Goal: Information Seeking & Learning: Compare options

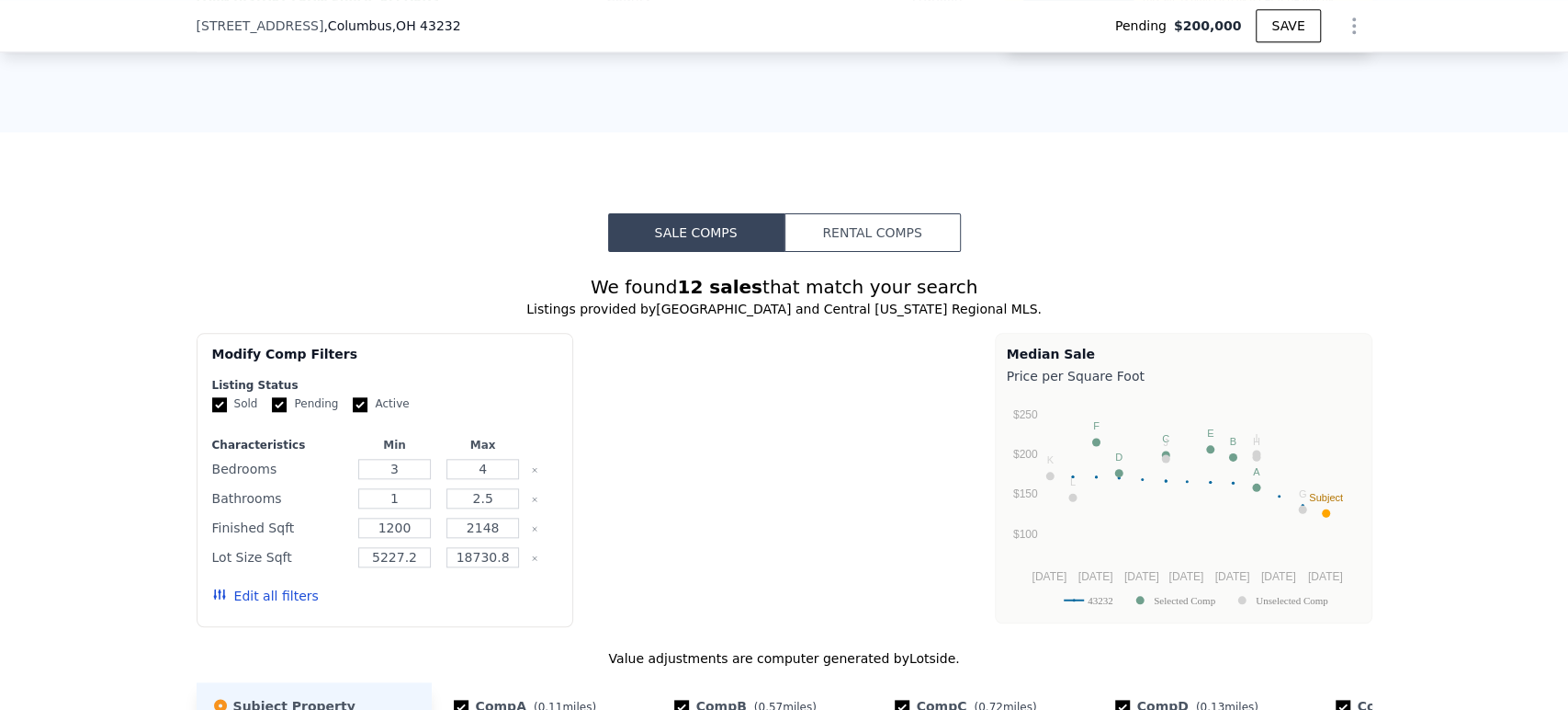
scroll to position [1117, 0]
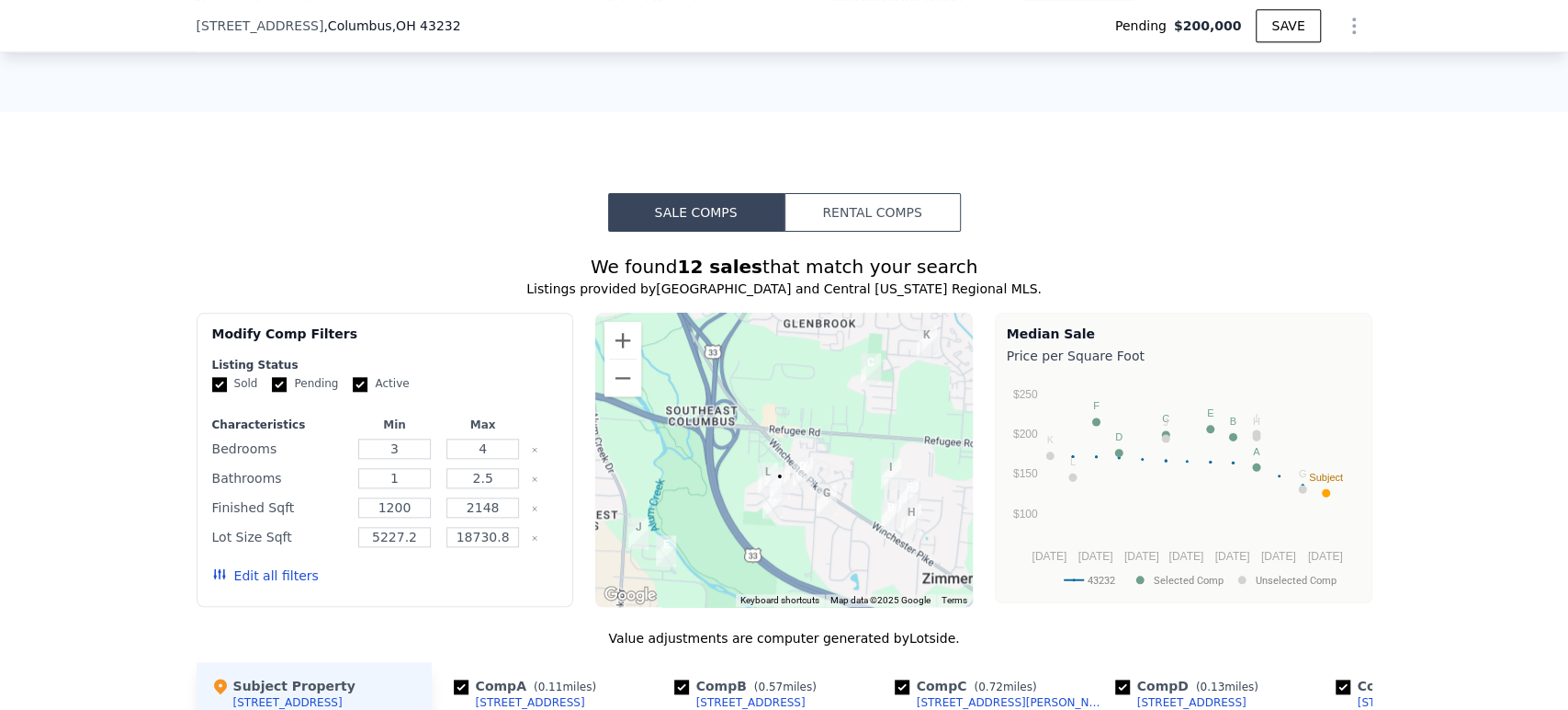
click at [132, 472] on div "We found 12 sales that match your search Listings provided by Columbus and Cent…" at bounding box center [784, 708] width 1568 height 955
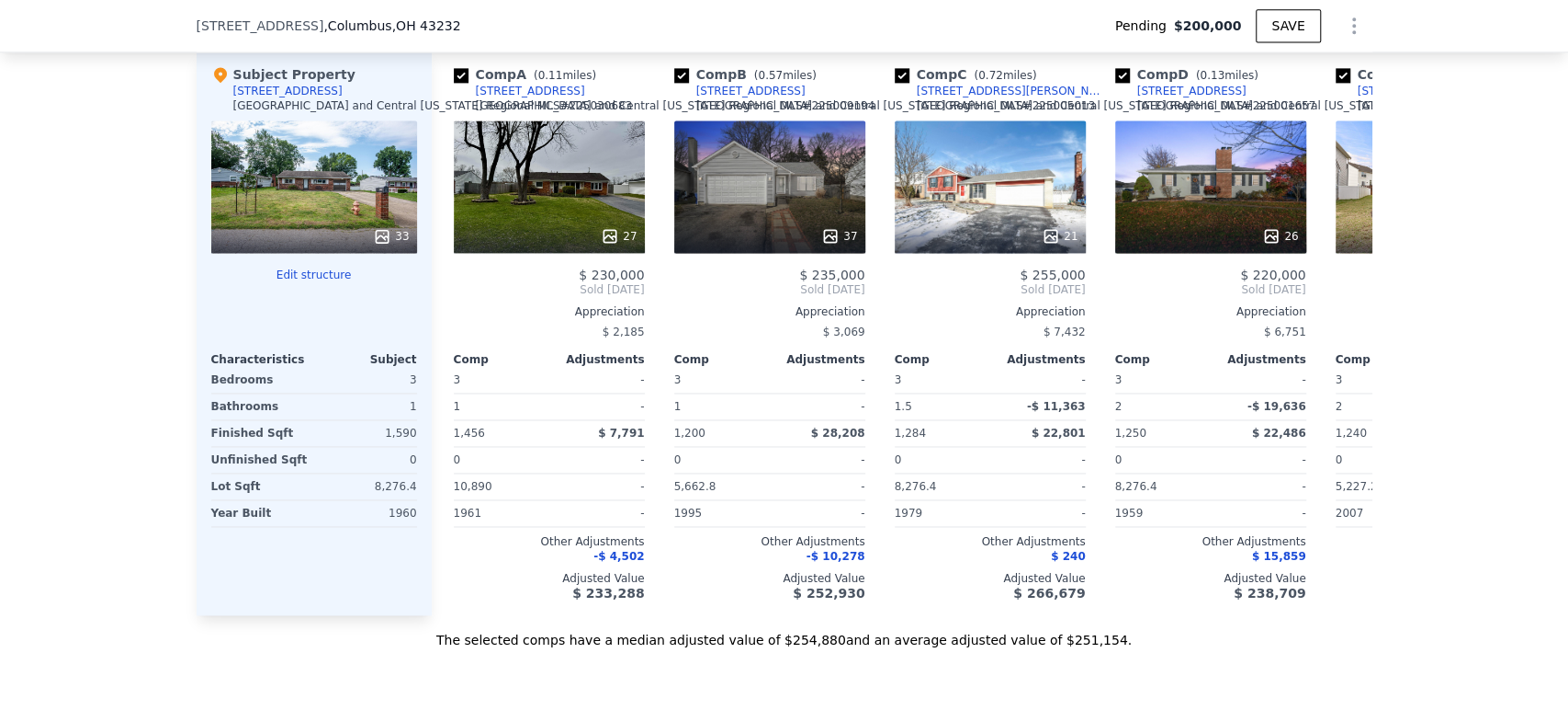
scroll to position [1729, 0]
click at [396, 245] on div "33" at bounding box center [390, 235] width 35 height 18
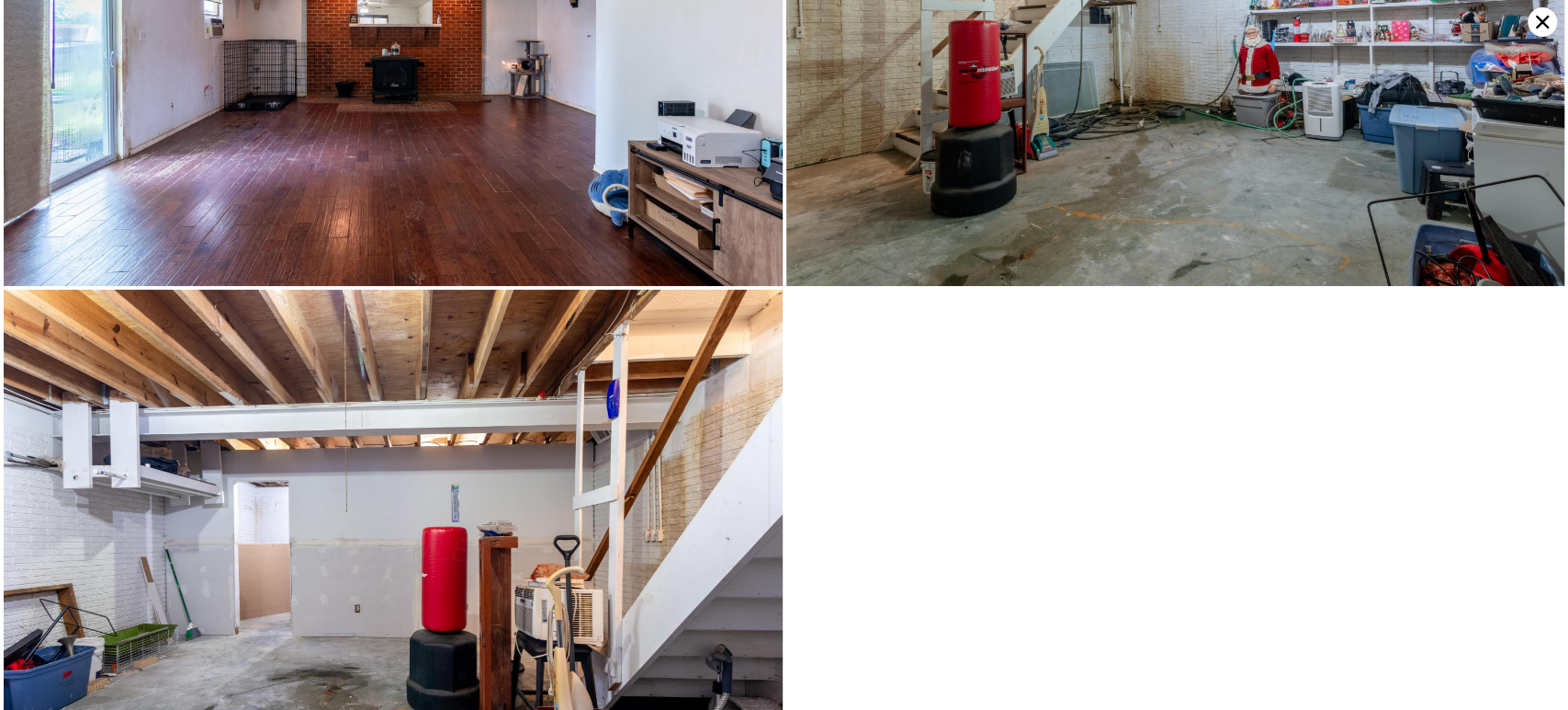
scroll to position [8738, 0]
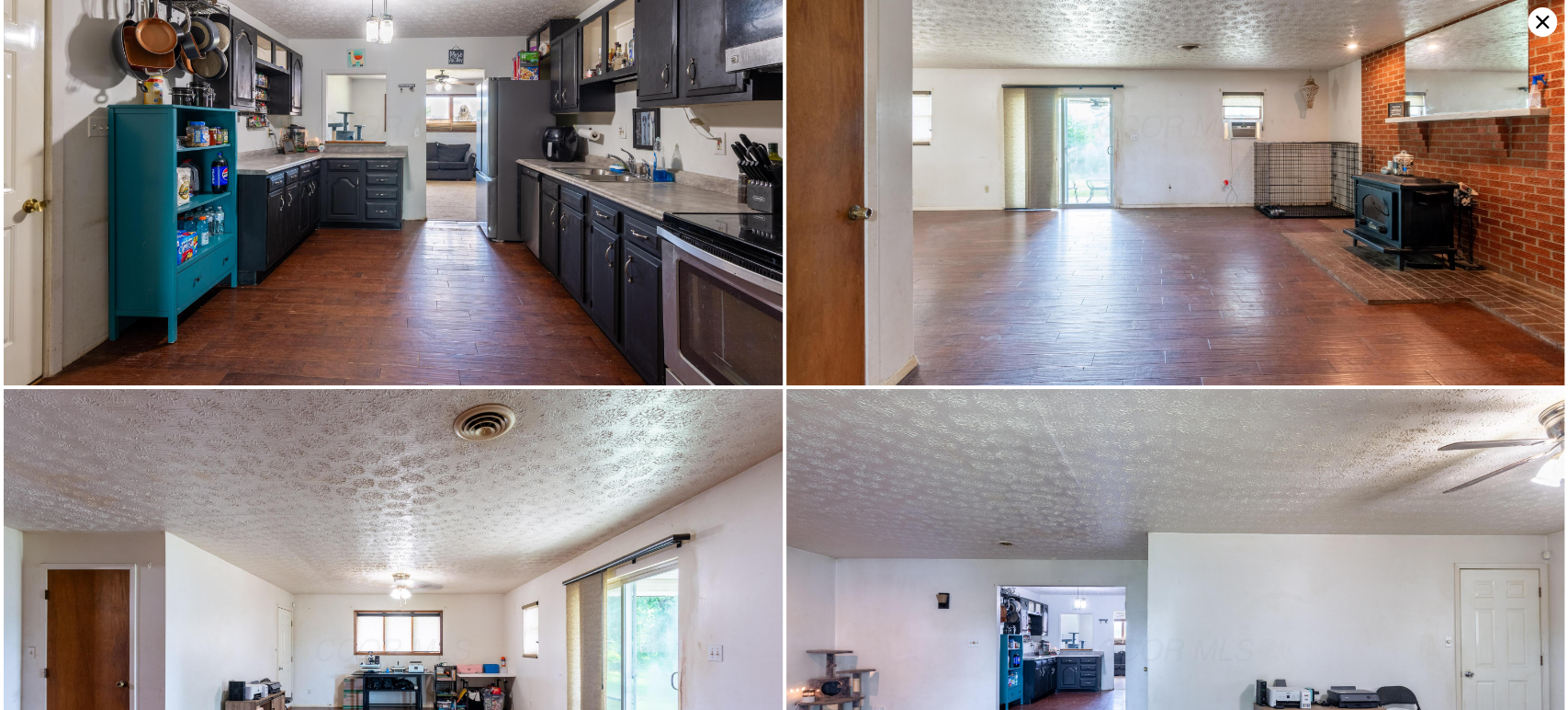
scroll to position [7378, 0]
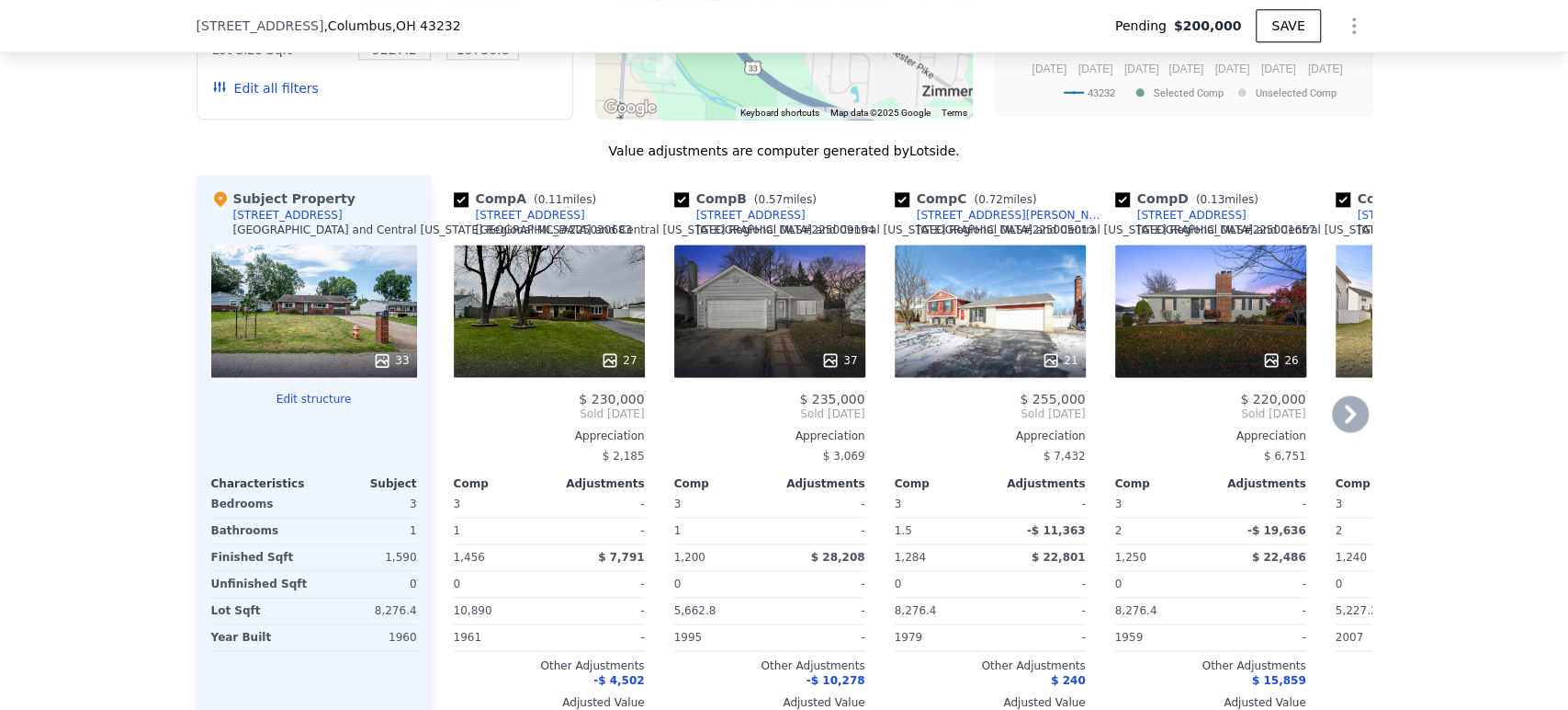
scroll to position [1729, 0]
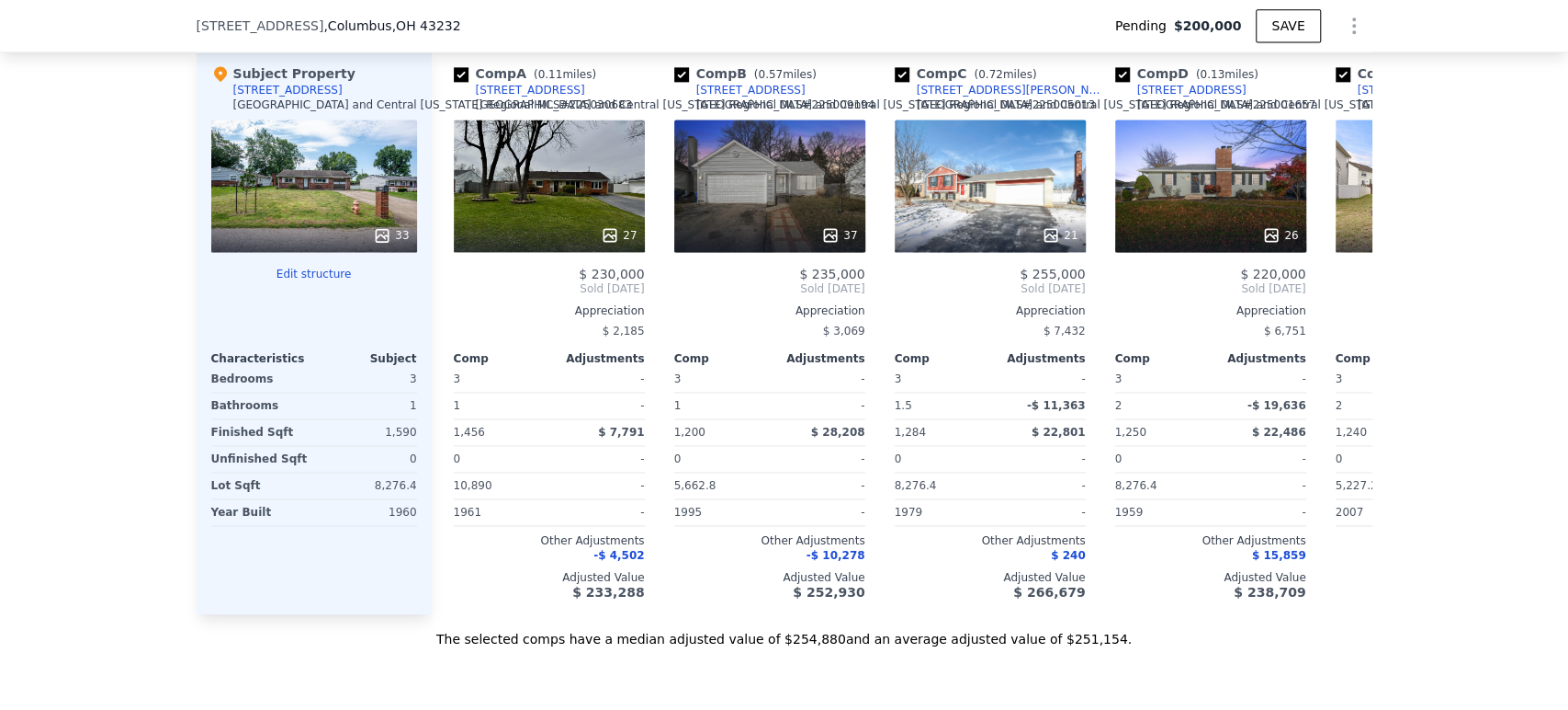
click at [316, 281] on button "Edit structure" at bounding box center [314, 273] width 206 height 14
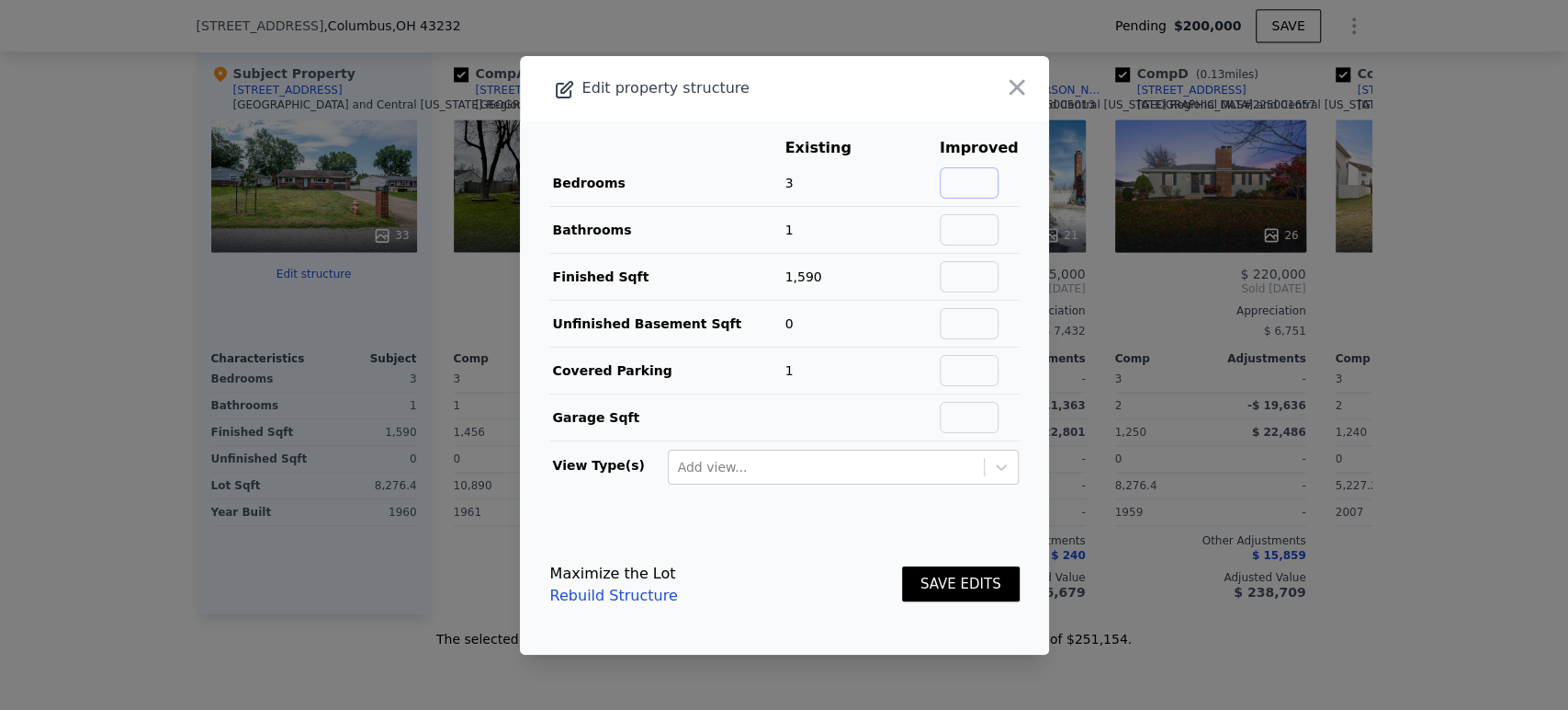
click at [961, 185] on input "text" at bounding box center [969, 182] width 59 height 32
type input "4"
click at [954, 220] on input "text" at bounding box center [969, 229] width 59 height 32
type input "2"
click at [848, 555] on div "Maximize the Lot Rebuild Structure SAVE EDITS" at bounding box center [785, 584] width 470 height 81
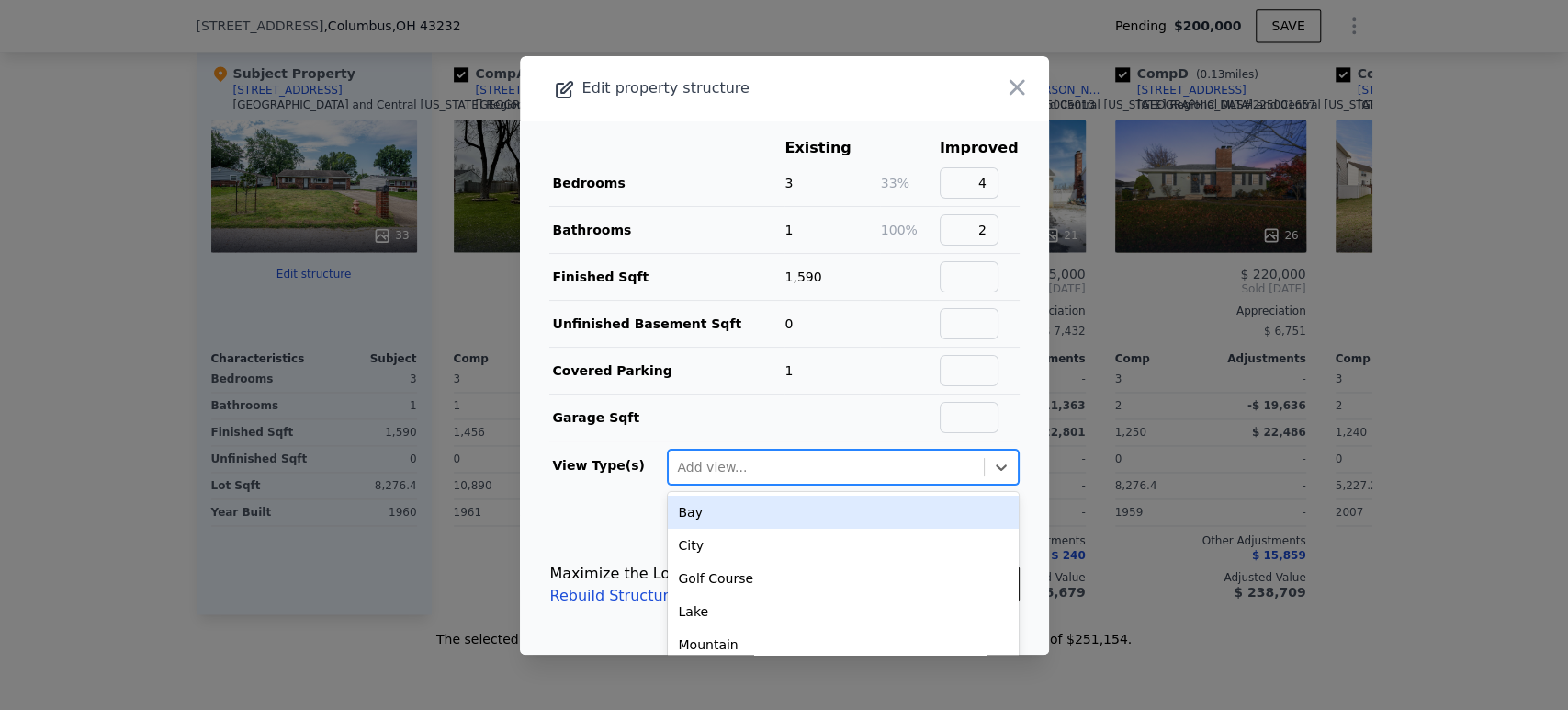
click at [812, 471] on div at bounding box center [826, 466] width 296 height 22
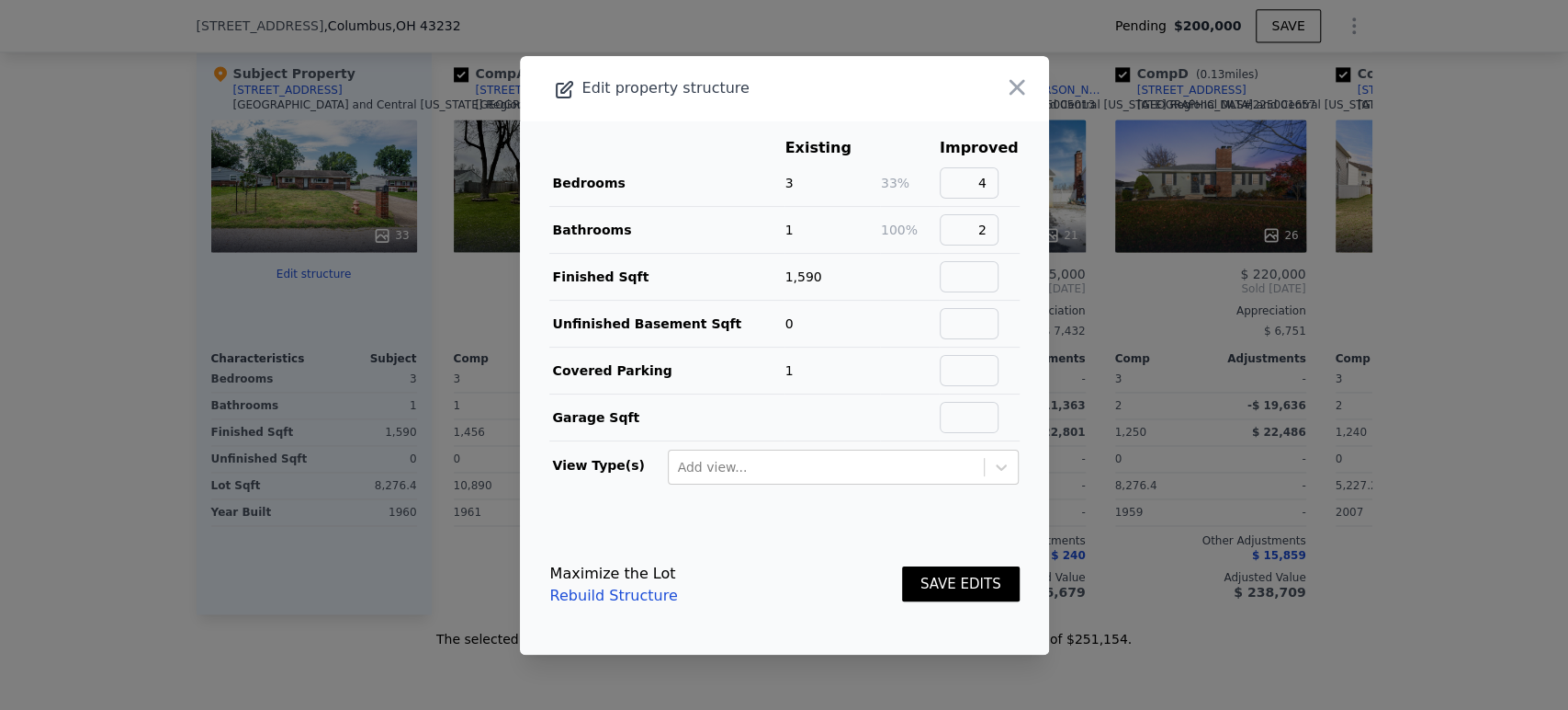
click at [594, 507] on main "Existing Improved Bedrooms 3 33% 4 Bathrooms 1 100% 2 Finished Sqft 1,590 Unfin…" at bounding box center [784, 318] width 529 height 393
click at [971, 576] on button "SAVE EDITS" at bounding box center [961, 583] width 118 height 36
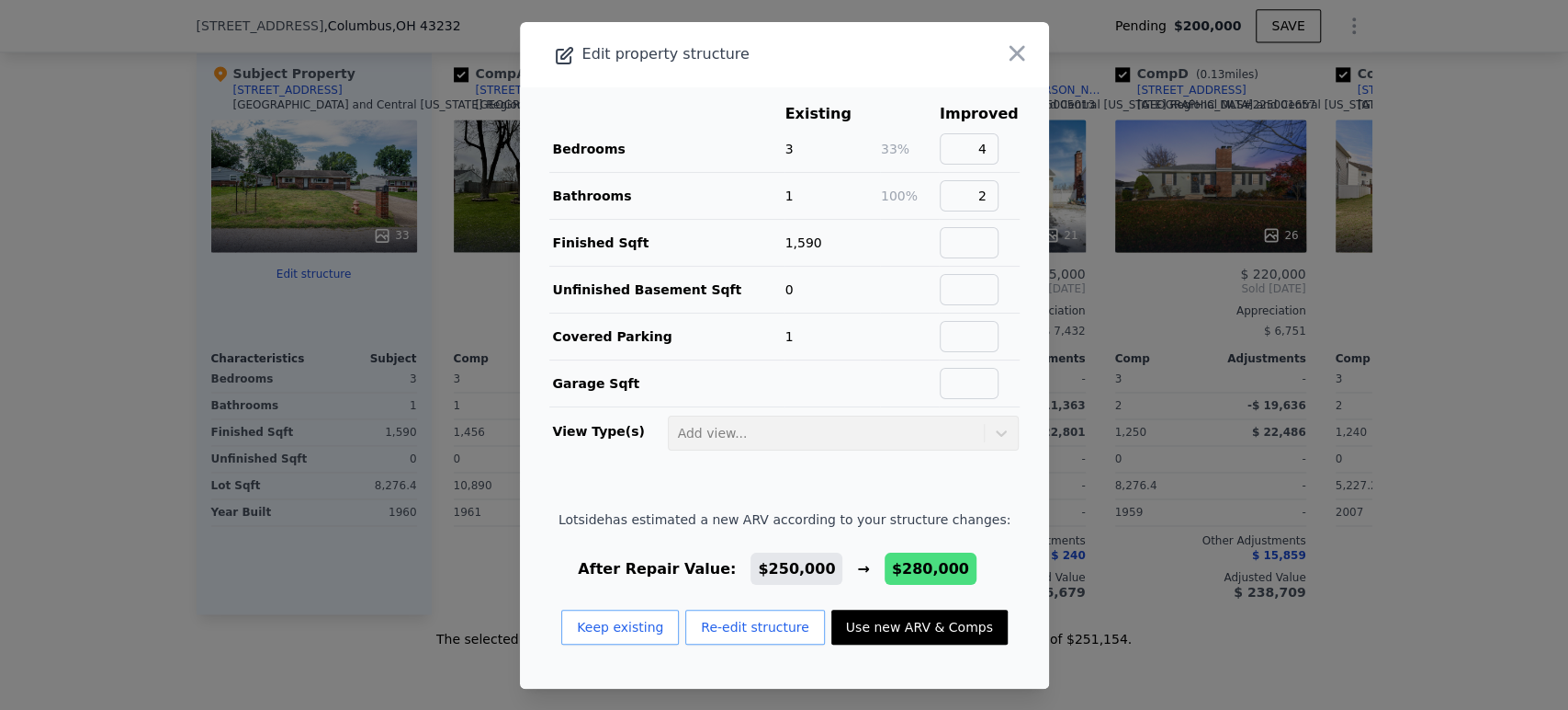
click at [944, 627] on button "Use new ARV & Comps" at bounding box center [920, 627] width 176 height 35
type input "1240"
type input "2189"
type input "20037.6"
checkbox input "false"
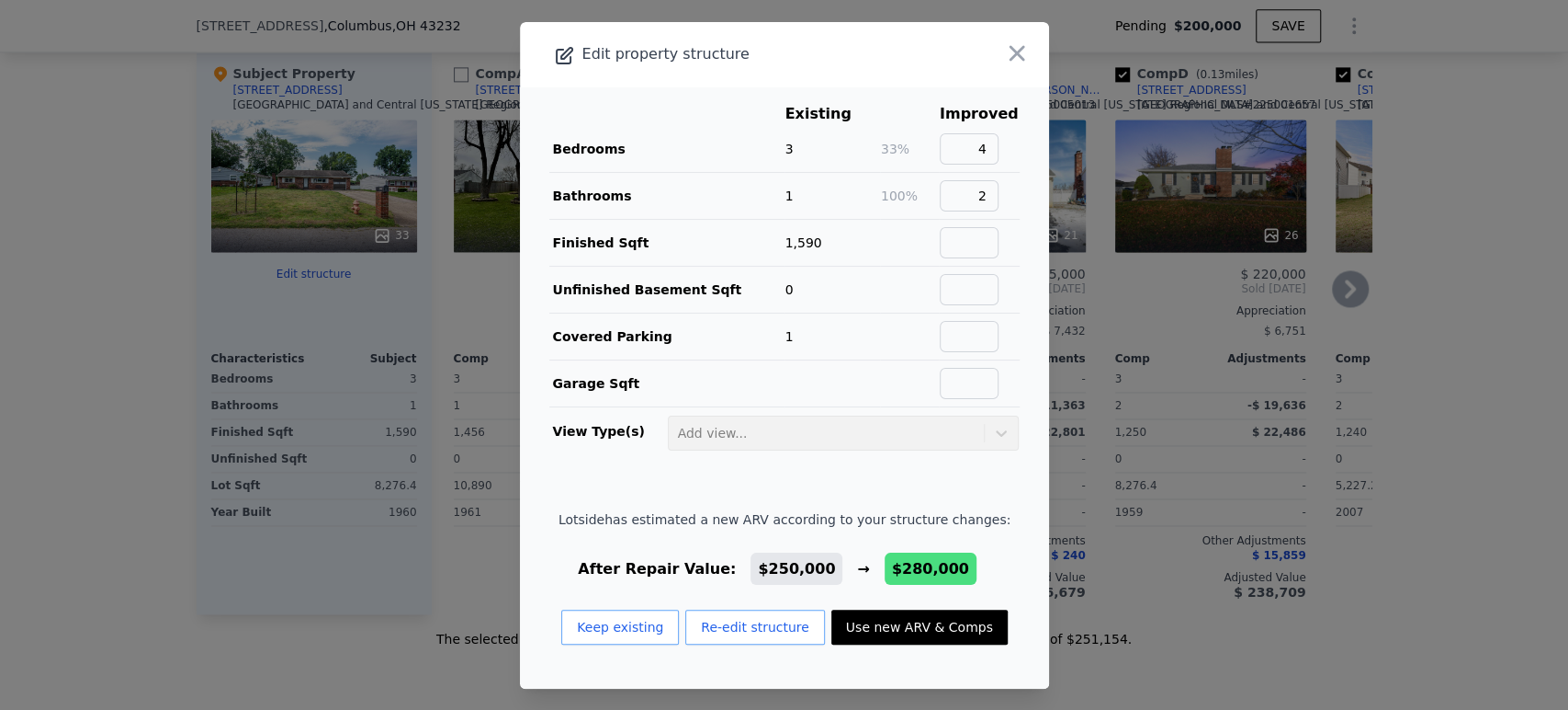
checkbox input "true"
type input "$ 280,000"
type input "$ 51,965"
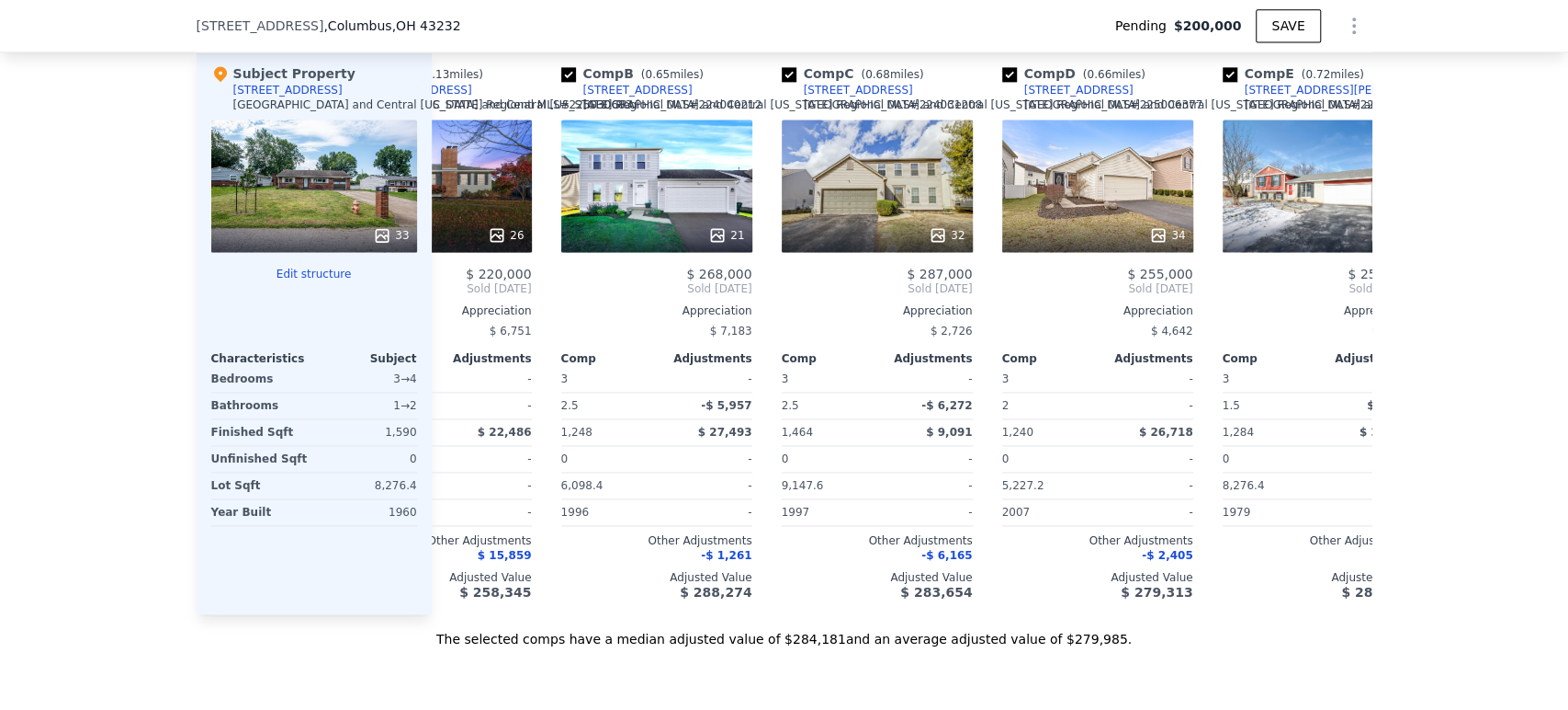
scroll to position [0, 1782]
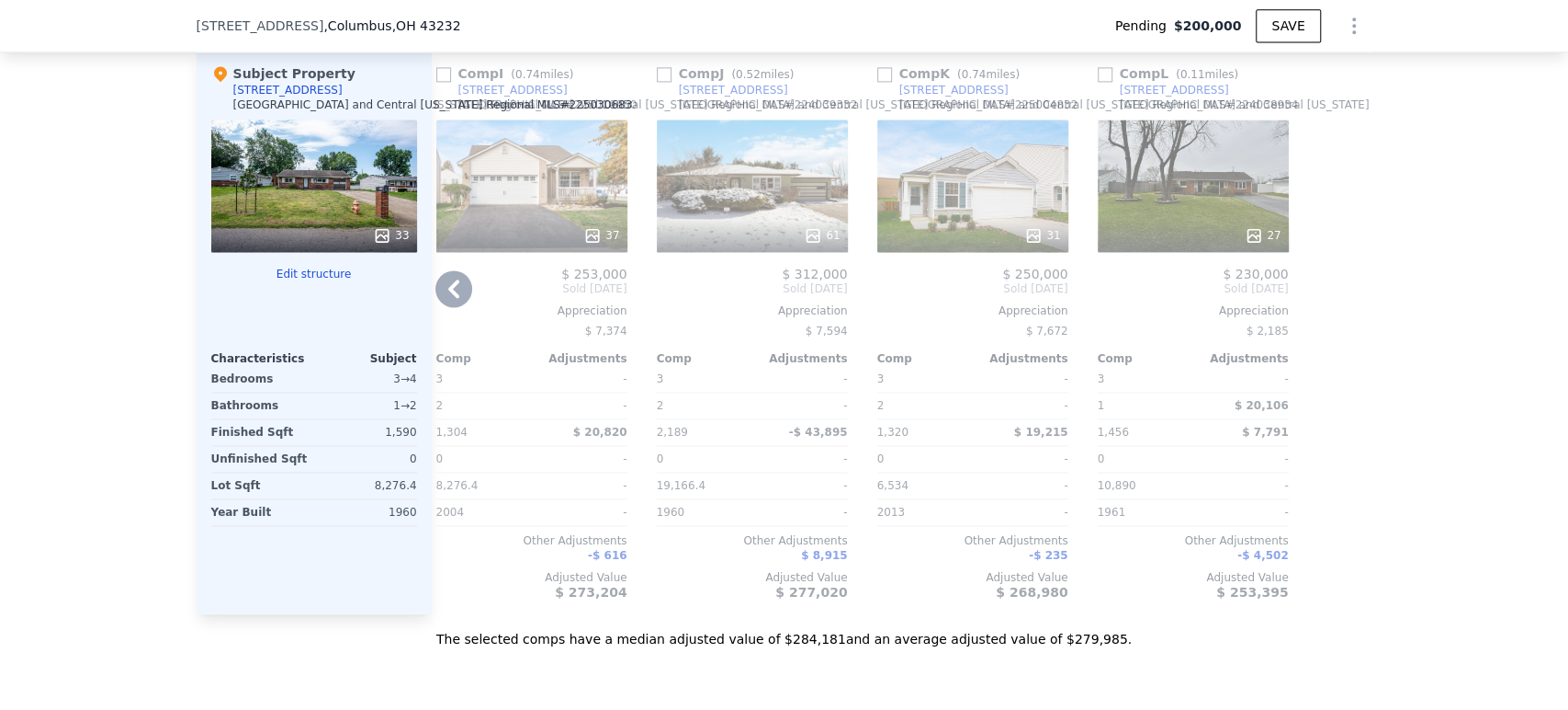
click at [1174, 245] on div "27" at bounding box center [1194, 235] width 176 height 18
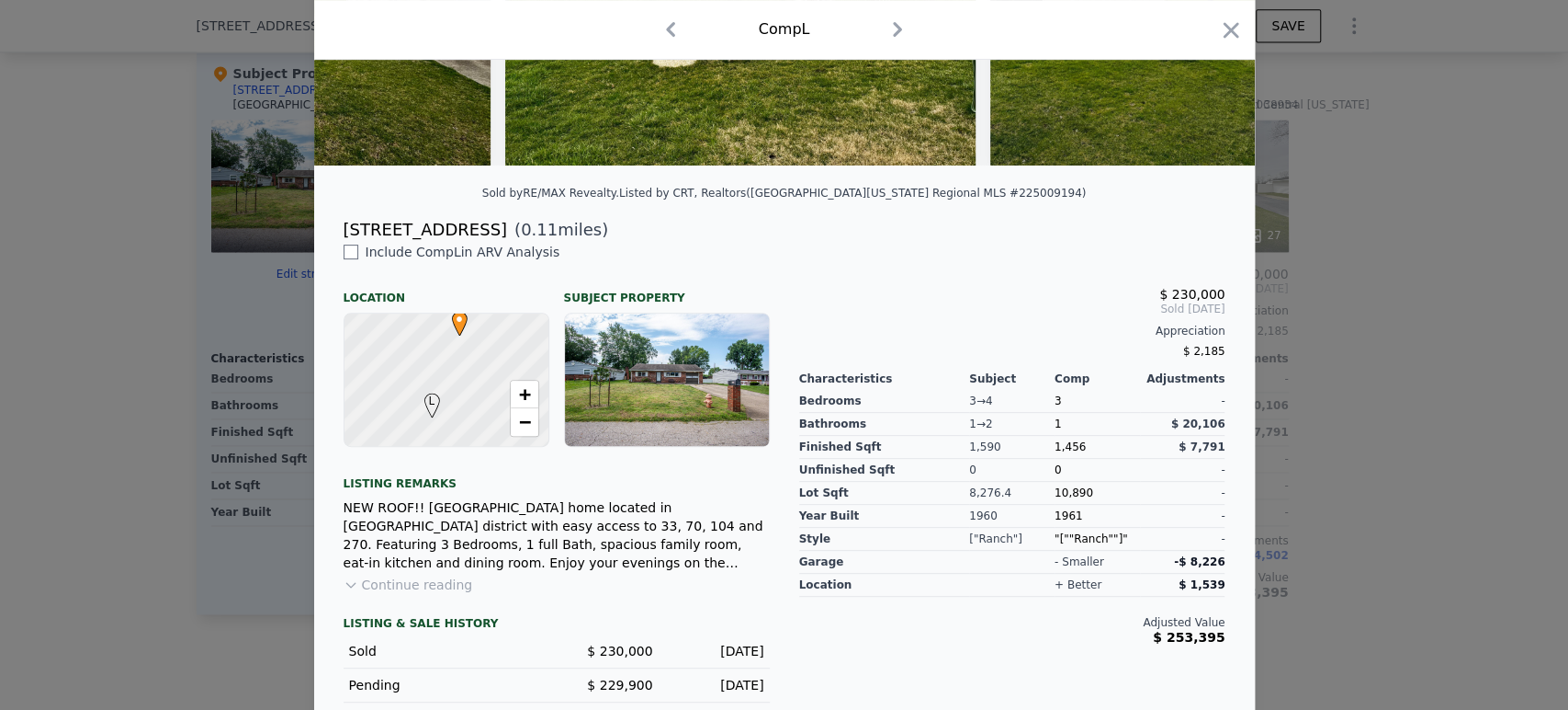
scroll to position [429, 0]
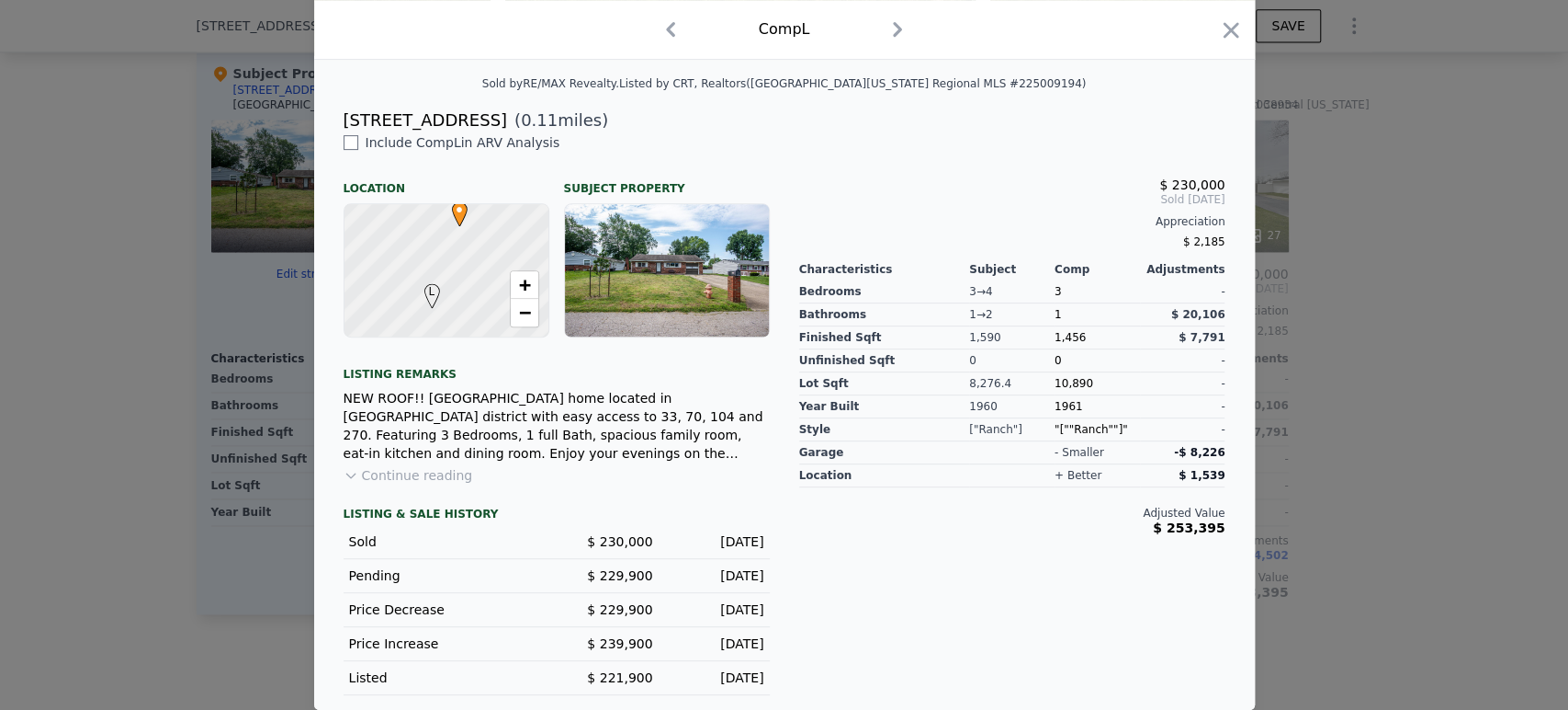
click at [648, 461] on div "NEW ROOF!! Charming Ranch home located in Groveport-Madison school district wit…" at bounding box center [556, 425] width 427 height 74
click at [429, 478] on button "Continue reading" at bounding box center [408, 475] width 129 height 18
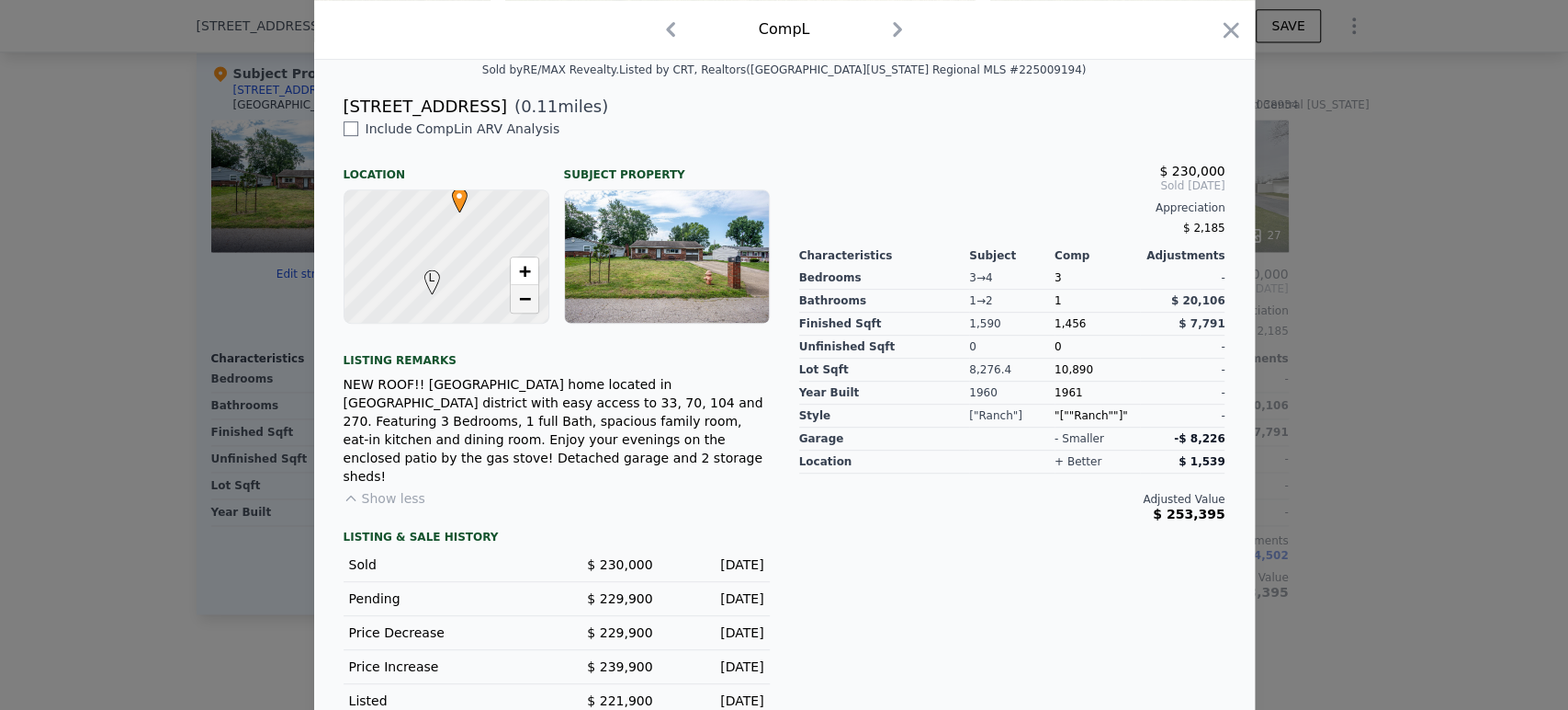
click at [511, 308] on link "−" at bounding box center [525, 298] width 28 height 28
click at [511, 309] on link "−" at bounding box center [525, 298] width 28 height 28
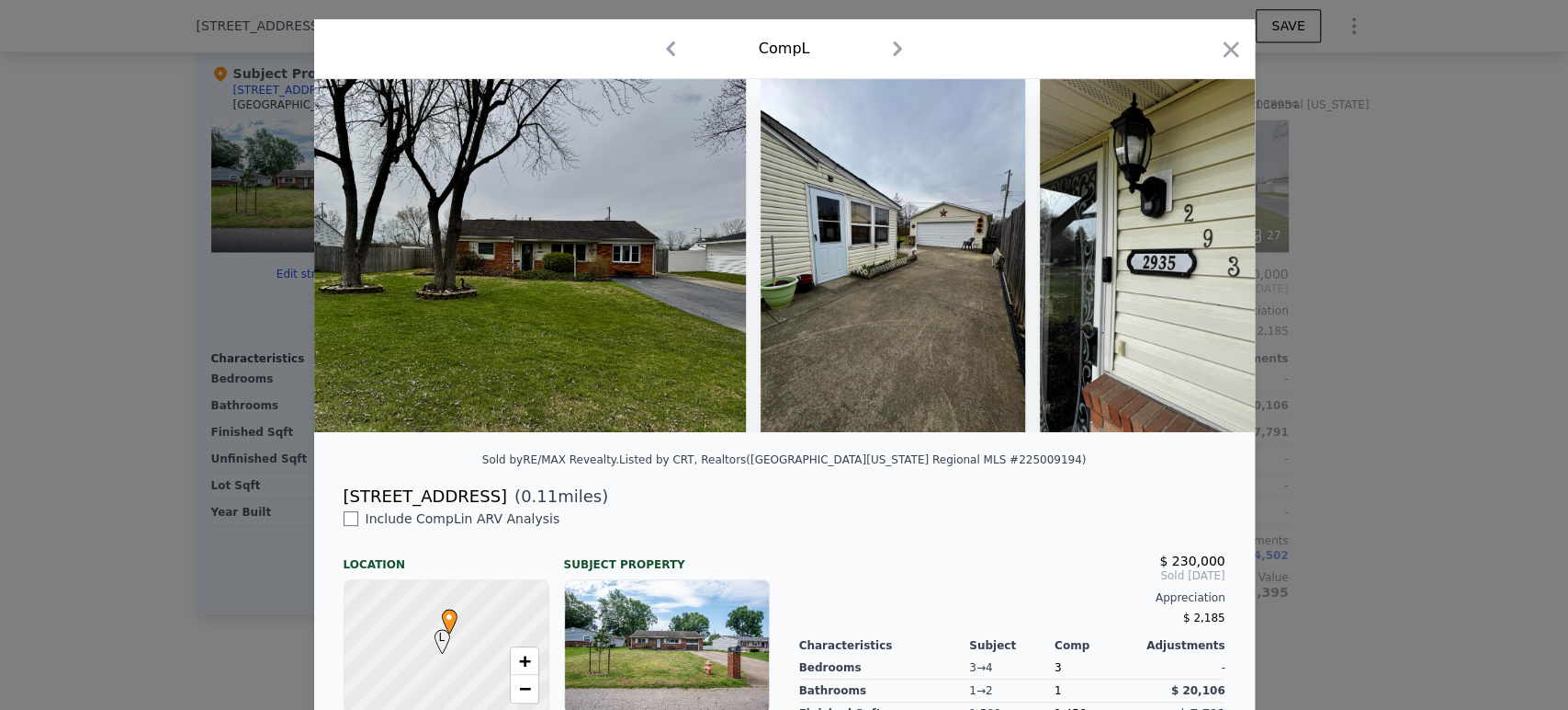
scroll to position [0, 0]
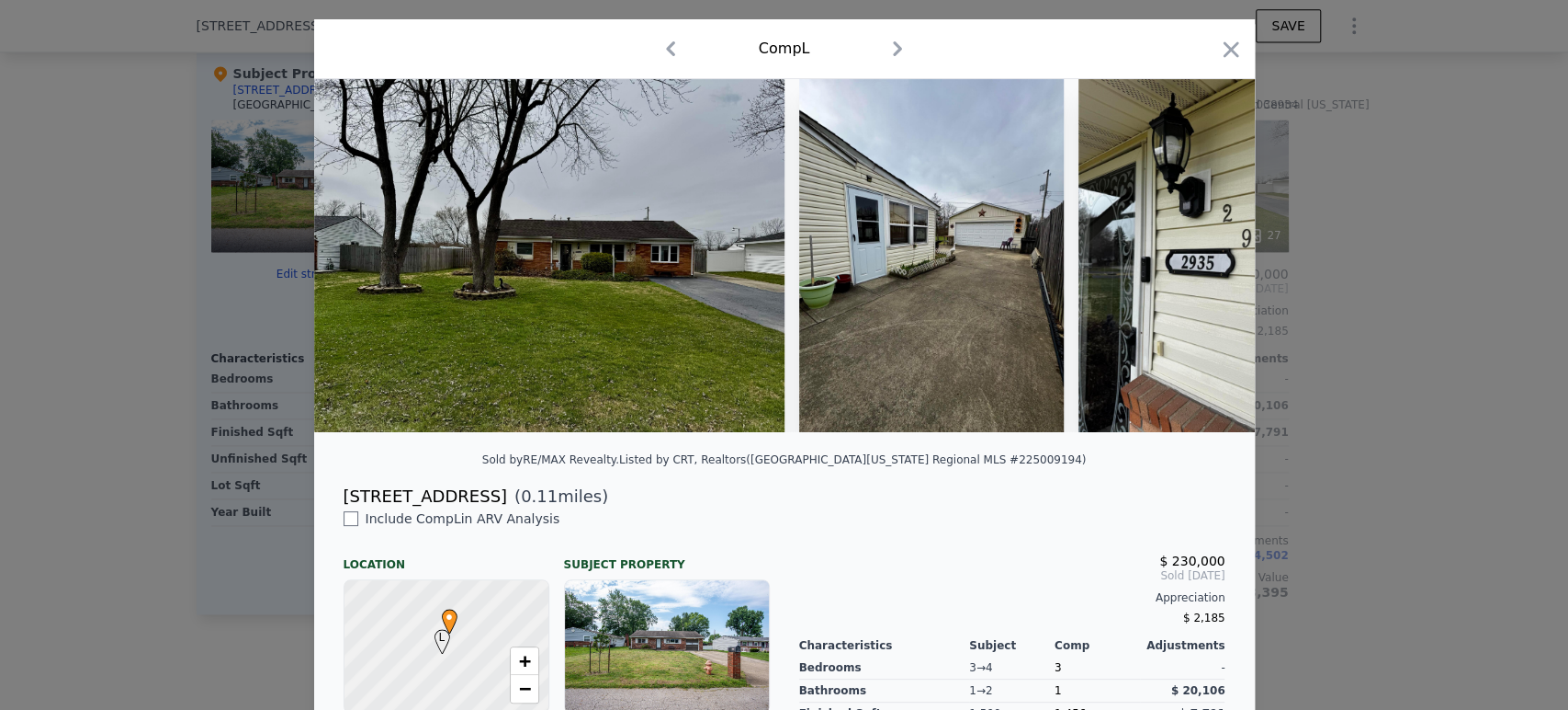
drag, startPoint x: 1220, startPoint y: 49, endPoint x: 1081, endPoint y: 146, distance: 169.5
click at [1220, 49] on icon "button" at bounding box center [1230, 49] width 26 height 26
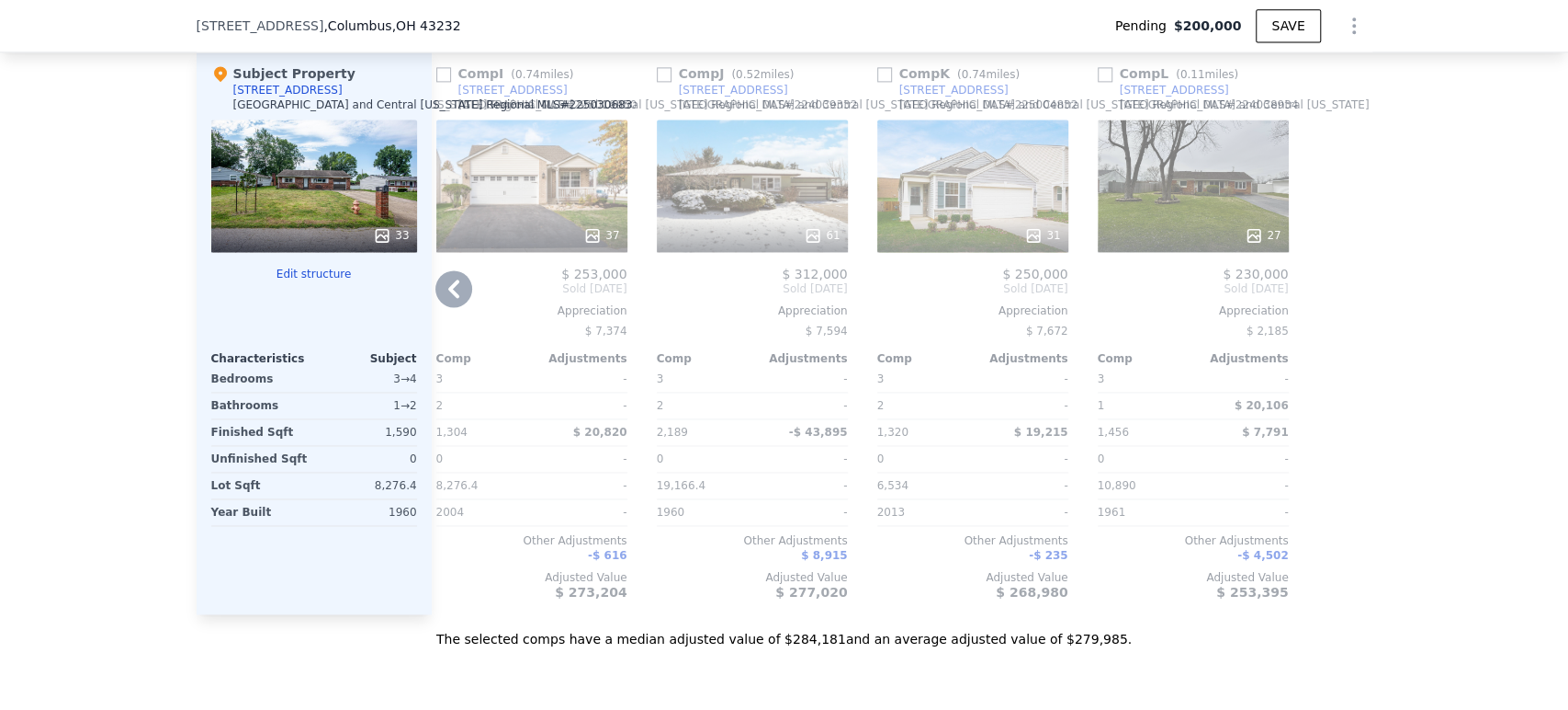
click at [967, 227] on div "31" at bounding box center [972, 186] width 191 height 132
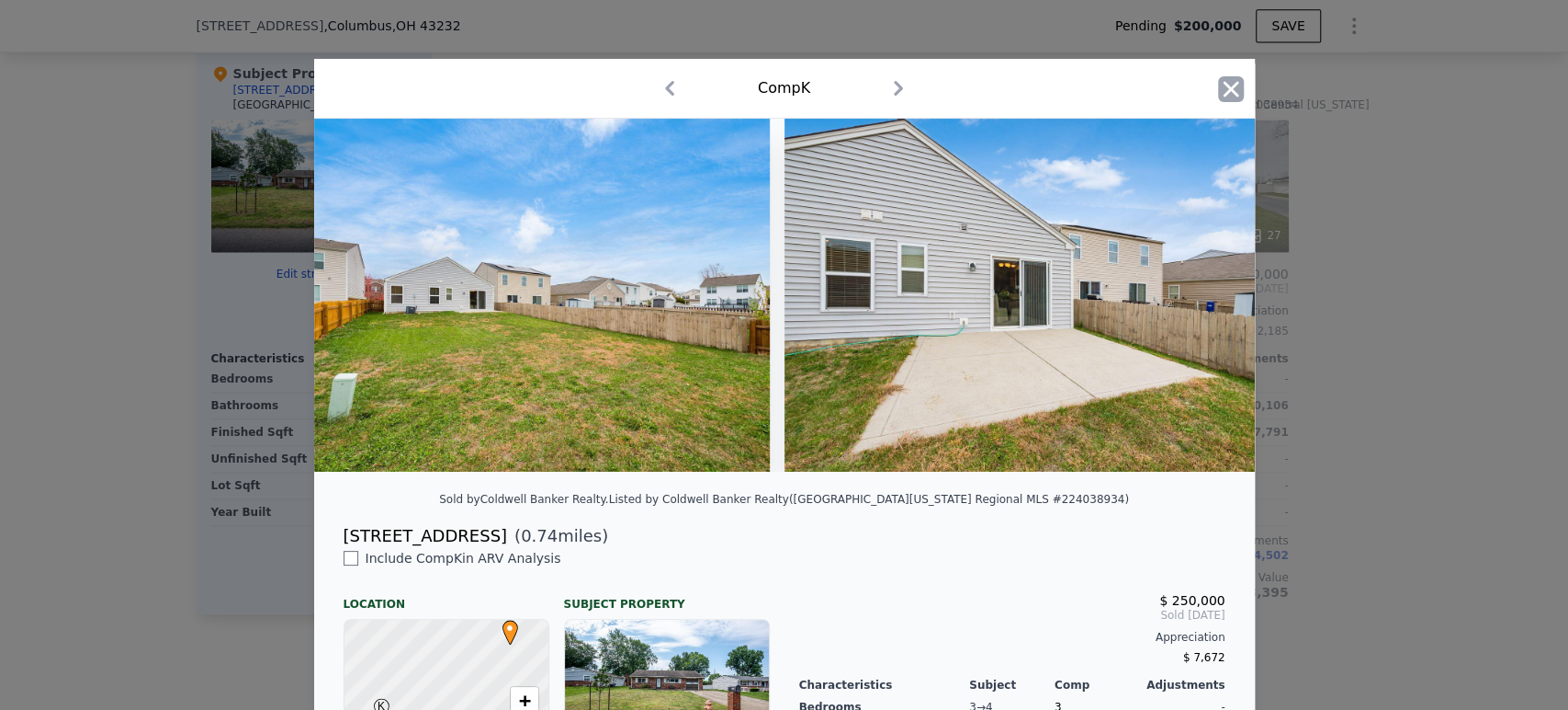
click at [1227, 90] on icon "button" at bounding box center [1230, 89] width 26 height 26
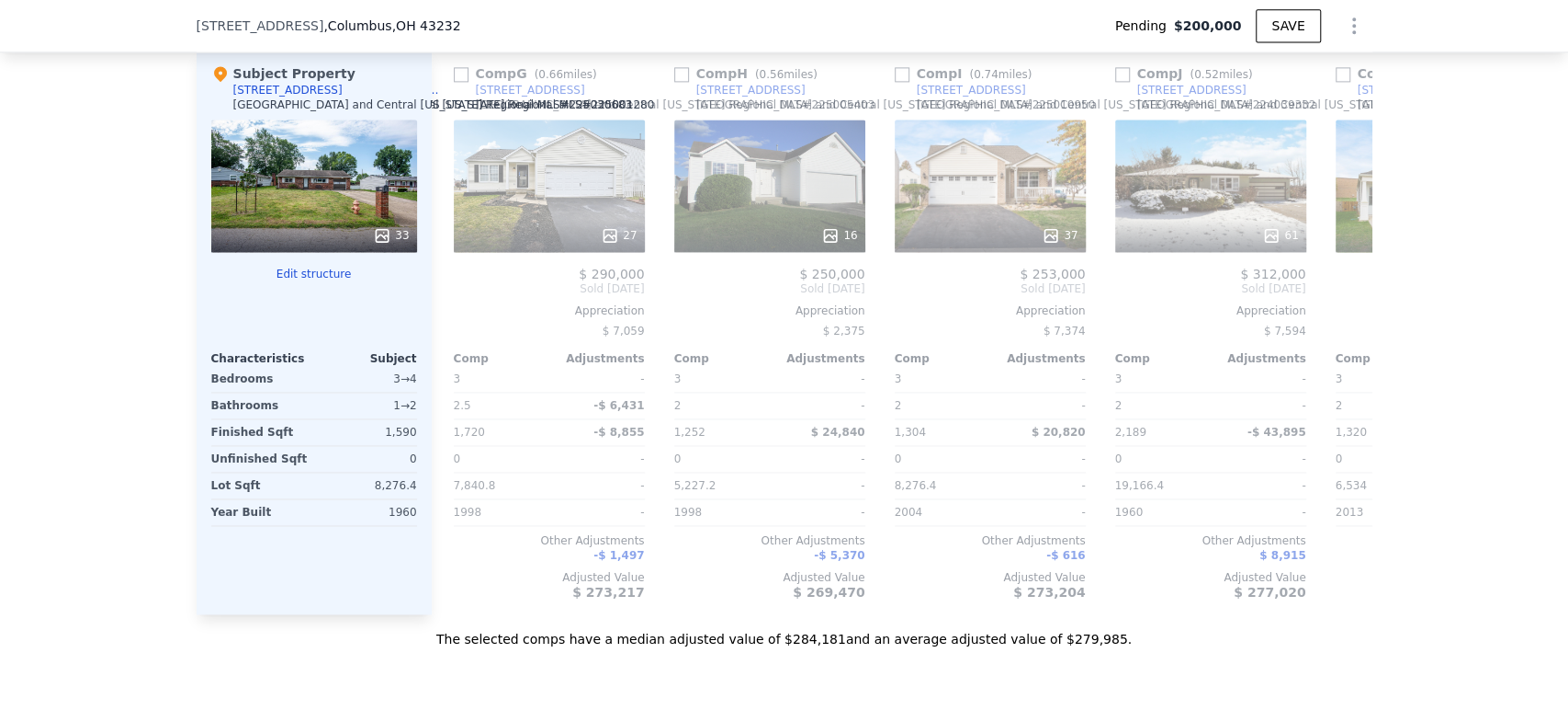
scroll to position [0, 1156]
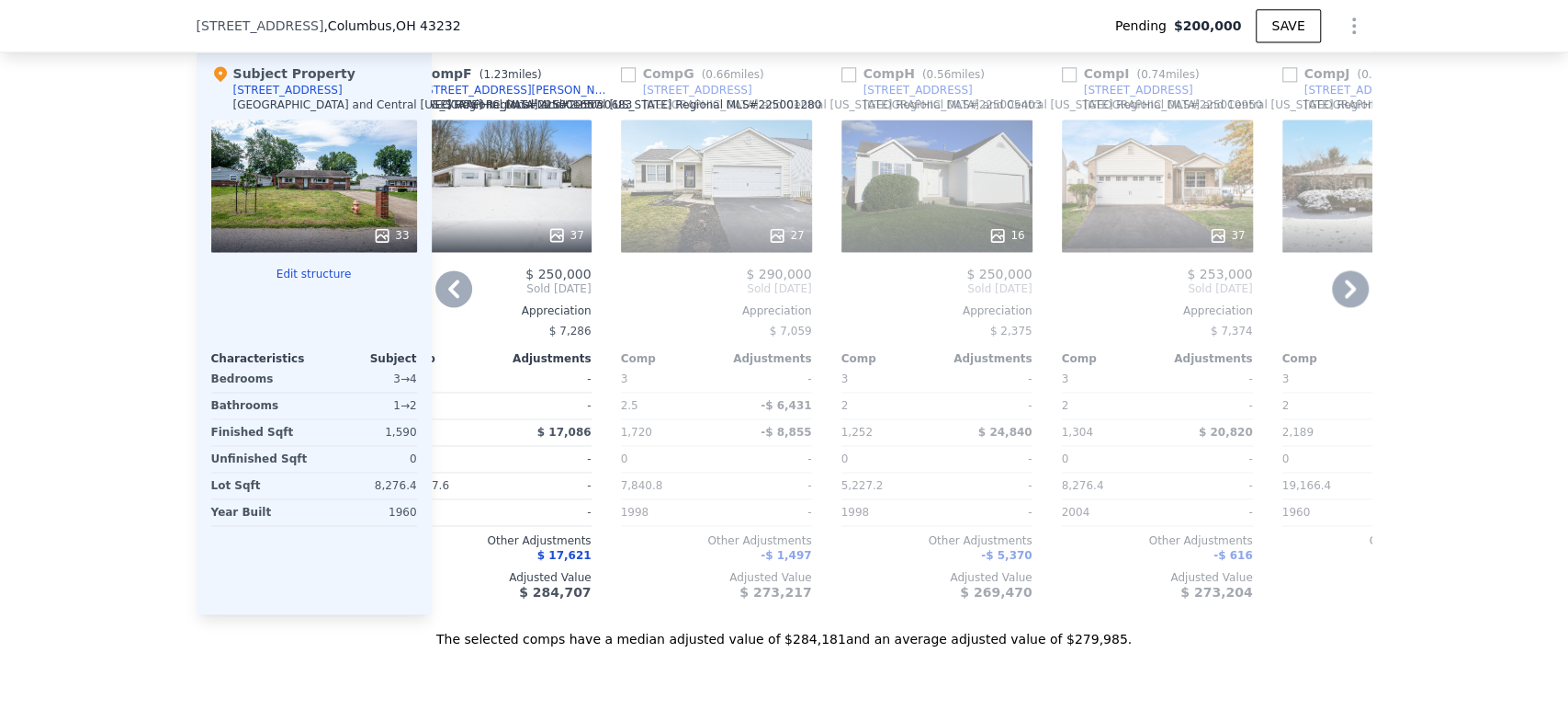
click at [657, 211] on div "27" at bounding box center [716, 186] width 191 height 132
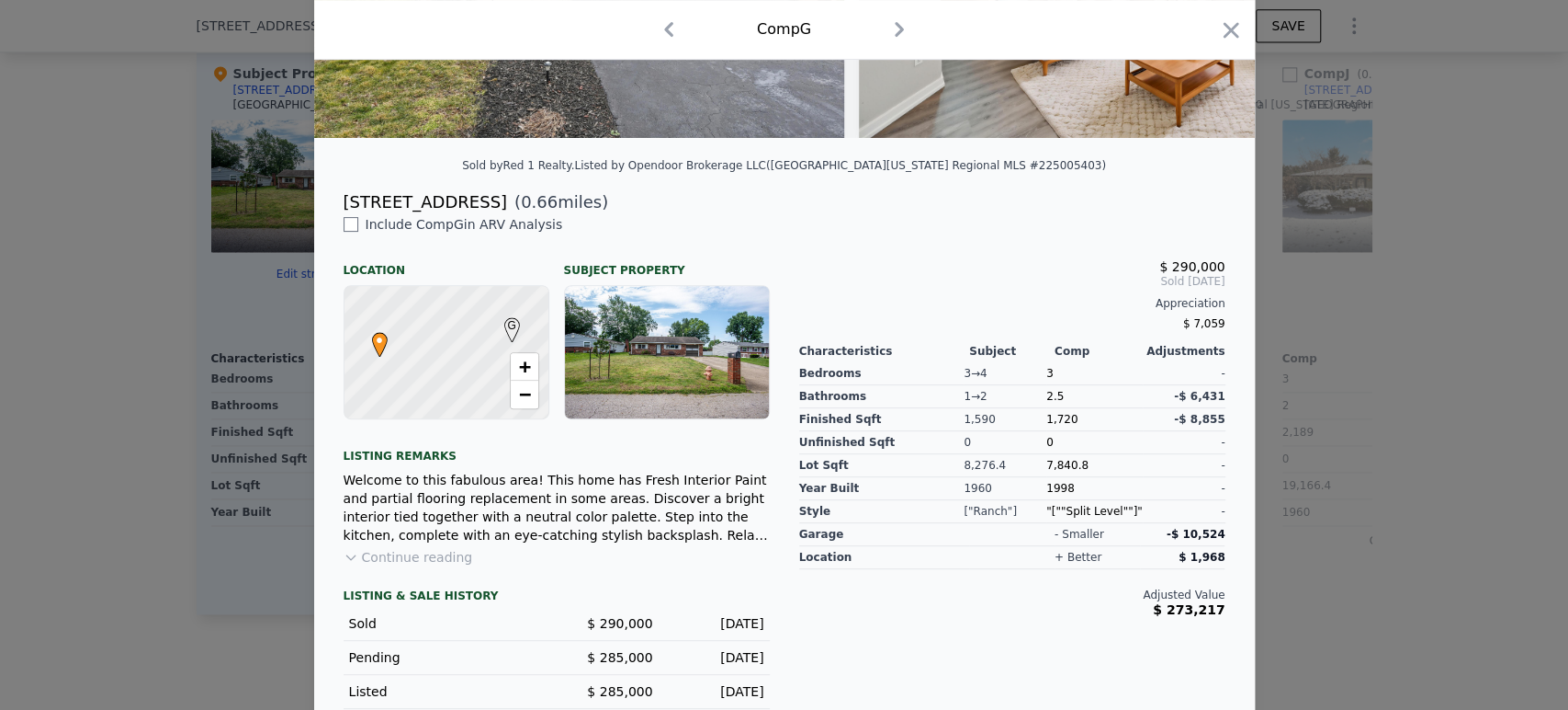
scroll to position [362, 0]
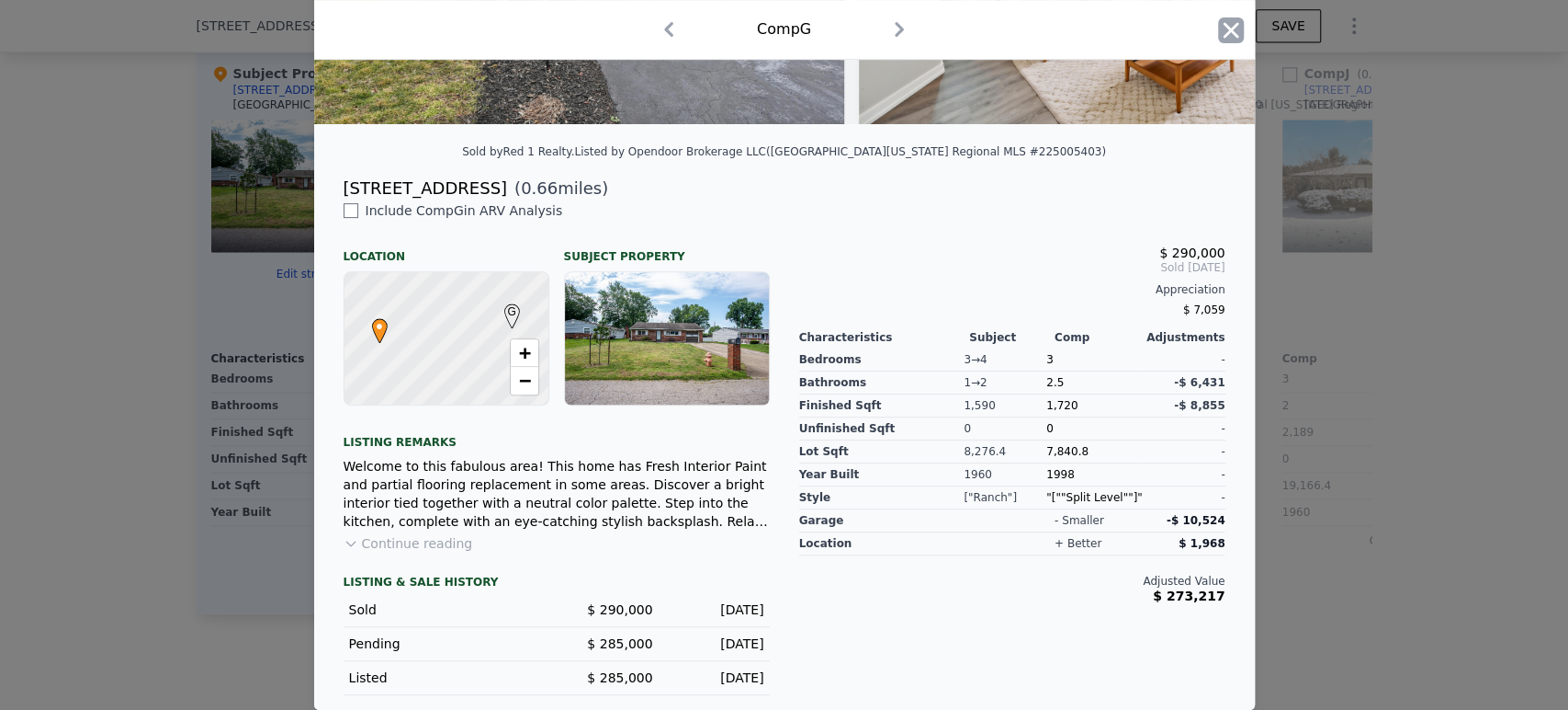
click at [1218, 30] on icon "button" at bounding box center [1230, 30] width 26 height 26
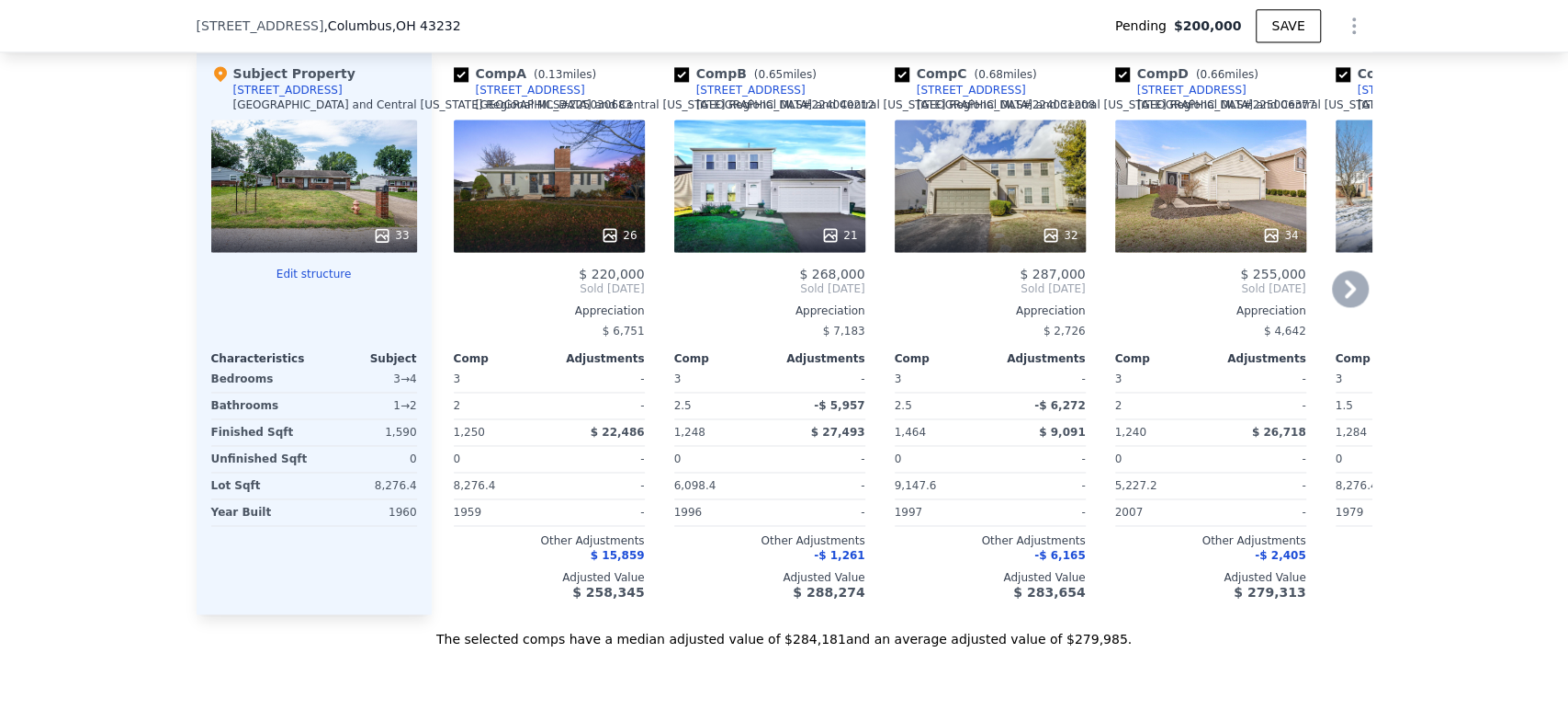
click at [517, 245] on div "26" at bounding box center [550, 235] width 176 height 18
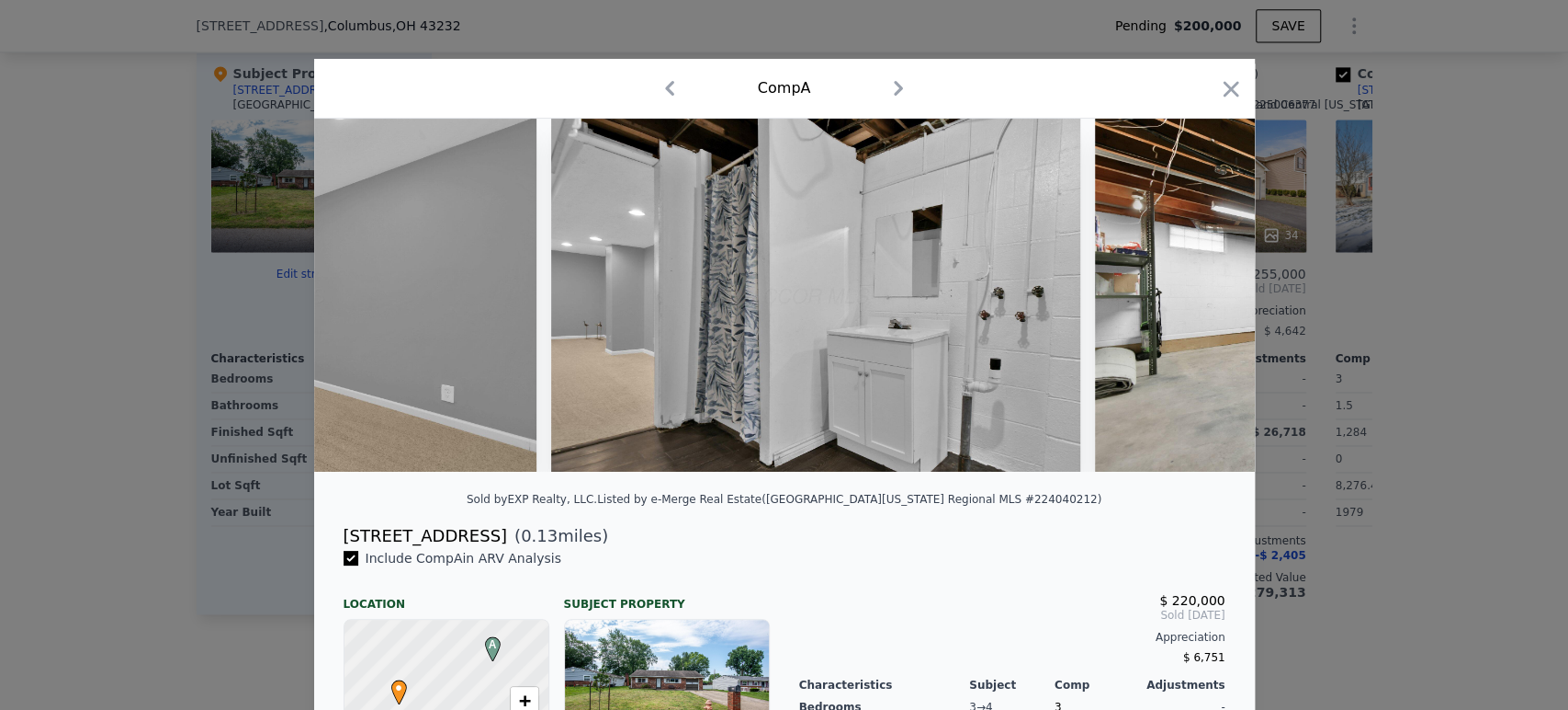
scroll to position [0, 12895]
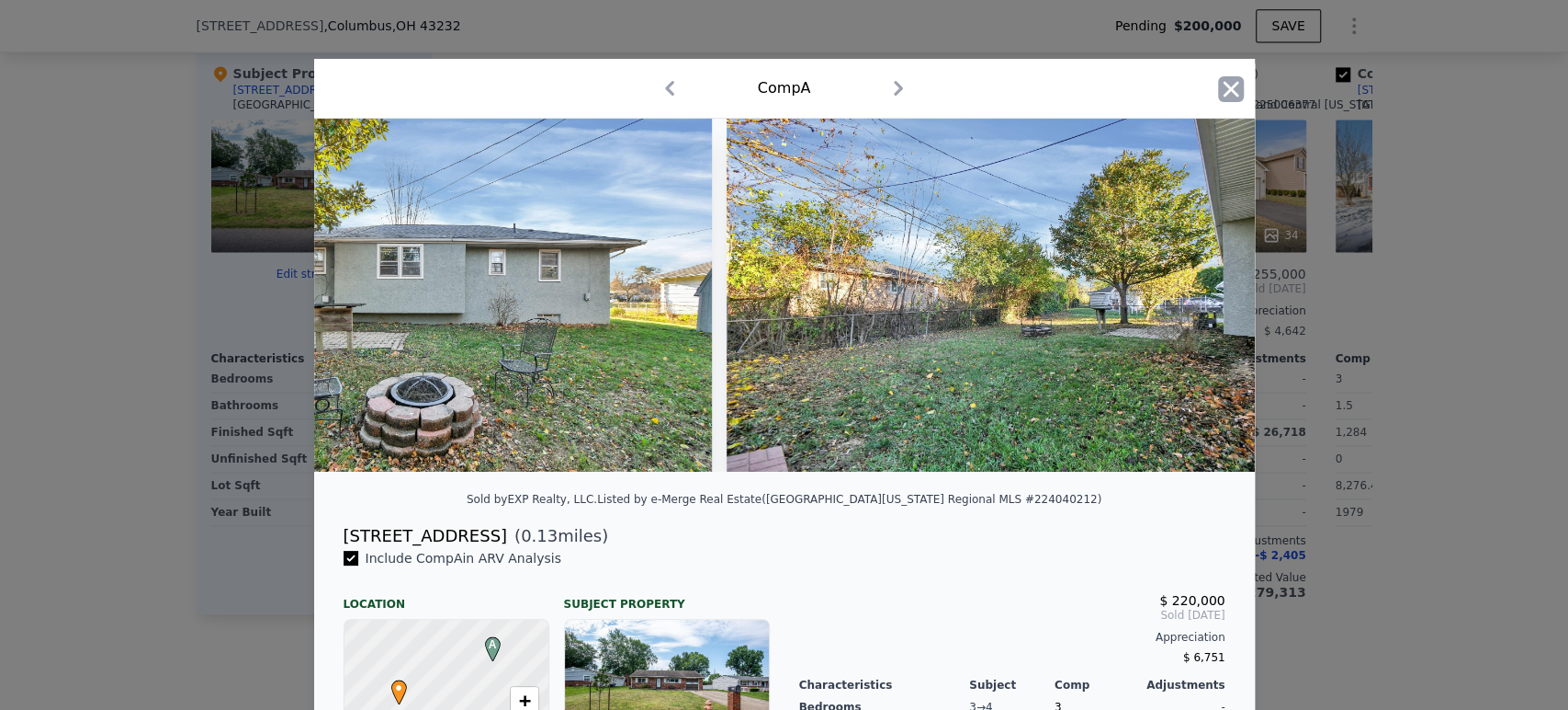
click at [1224, 98] on icon "button" at bounding box center [1230, 89] width 26 height 26
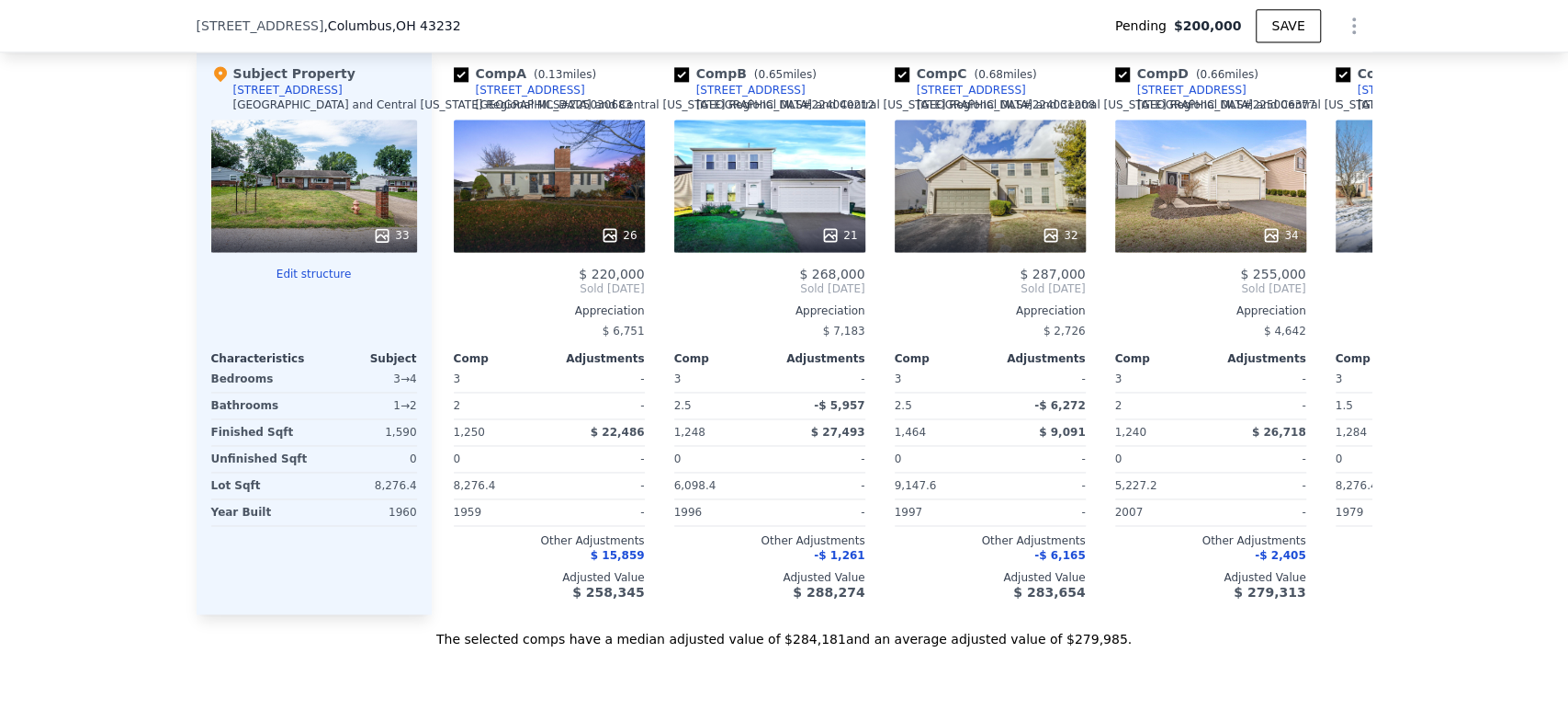
click at [279, 614] on div "Subject Property 3075 Wessex Court Columbus and Central Ohio Regional MLS # 225…" at bounding box center [314, 332] width 235 height 564
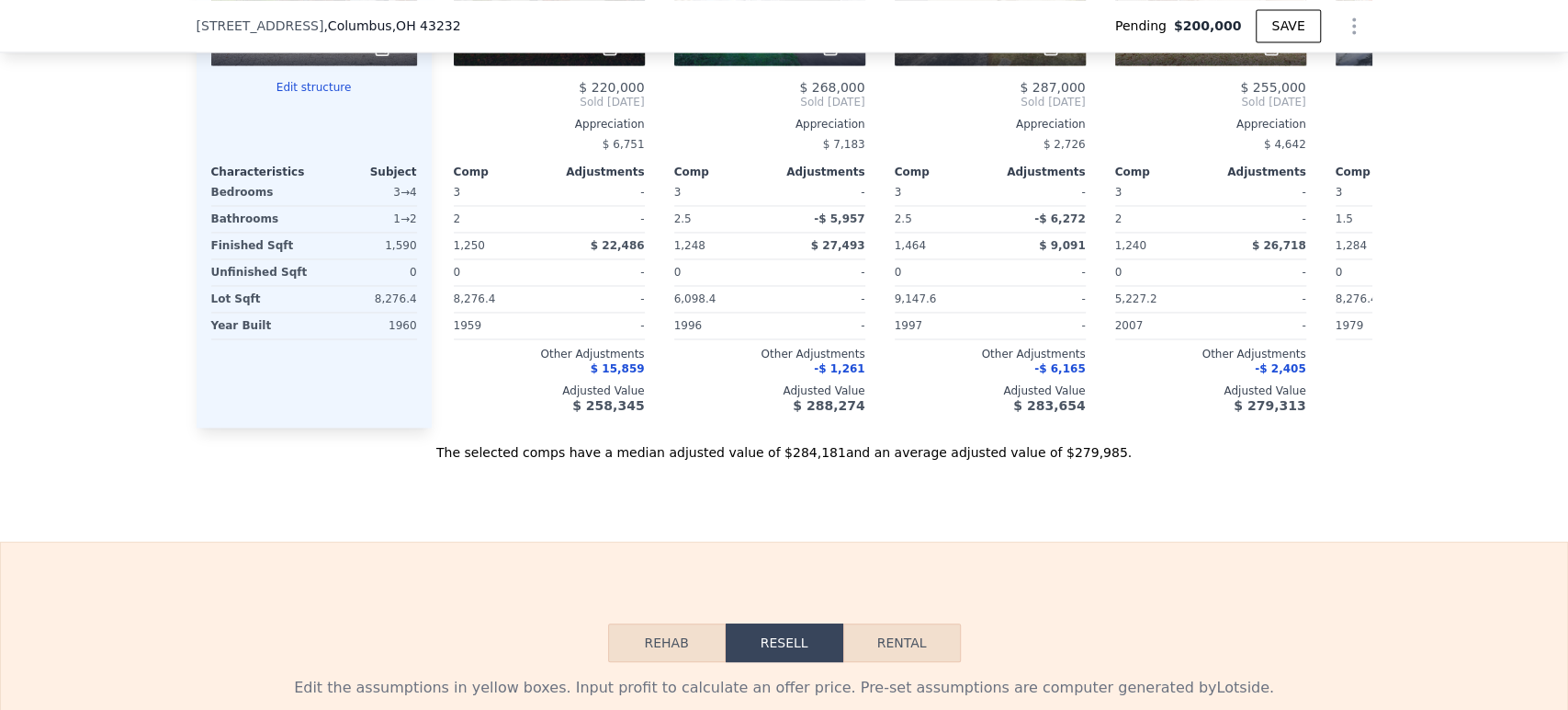
scroll to position [2139, 0]
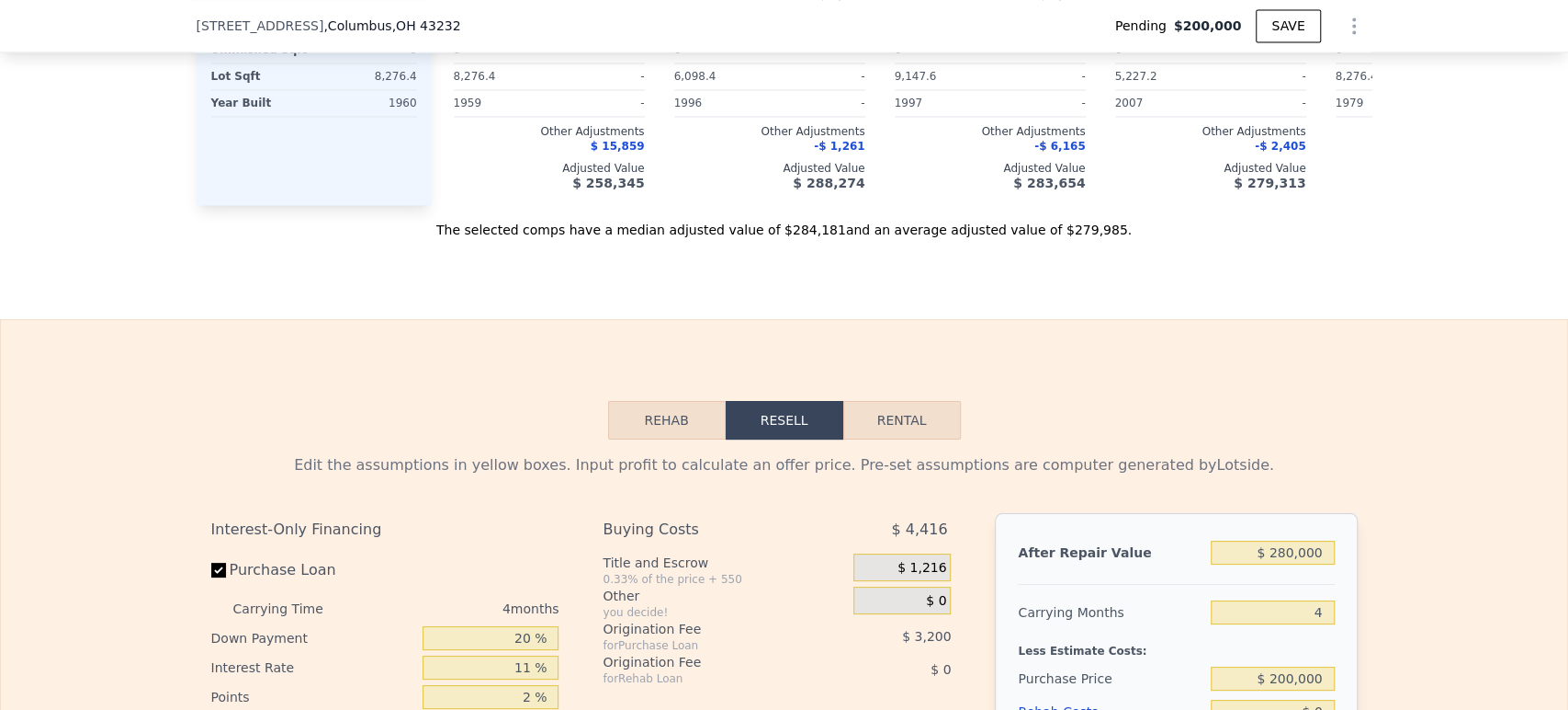
click at [669, 439] on button "Rehab" at bounding box center [667, 420] width 118 height 38
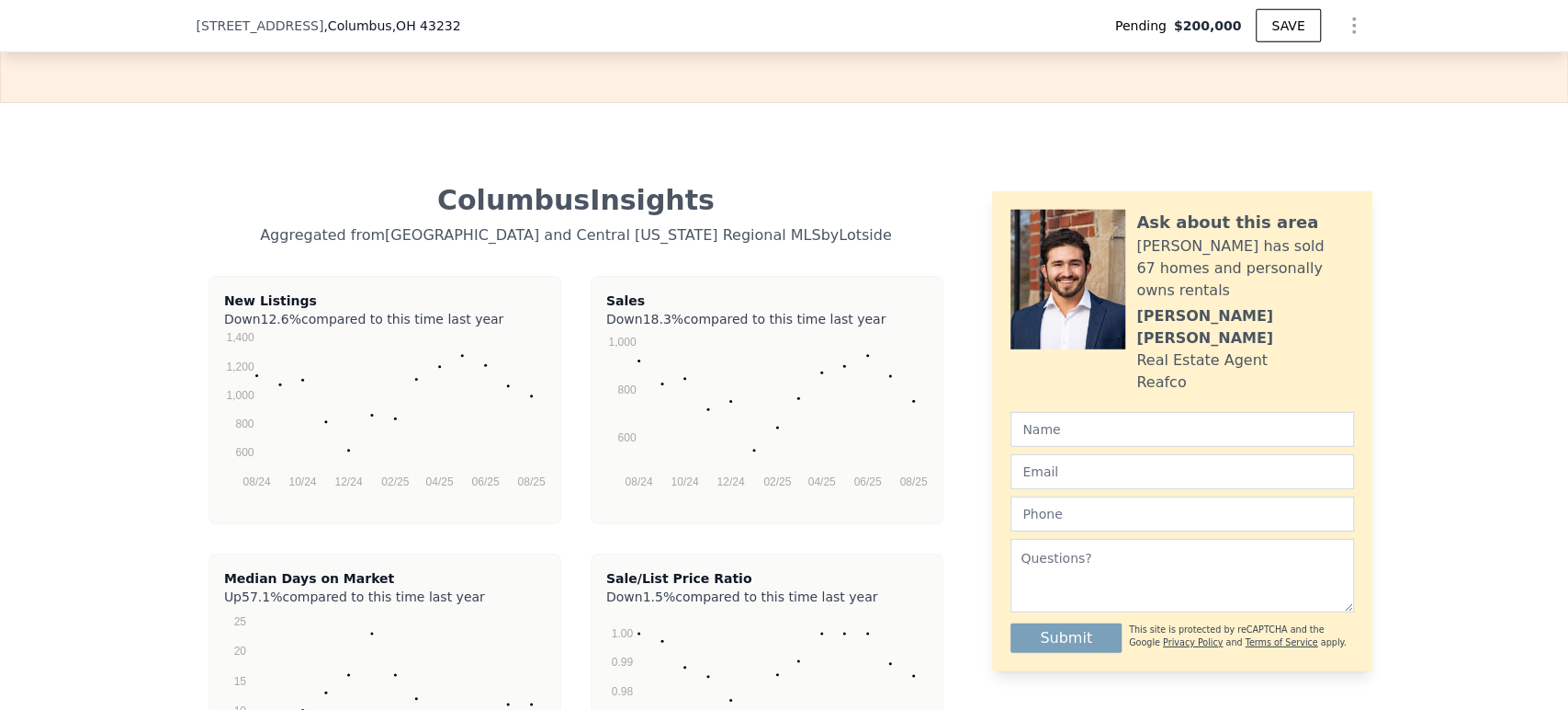
scroll to position [2853, 0]
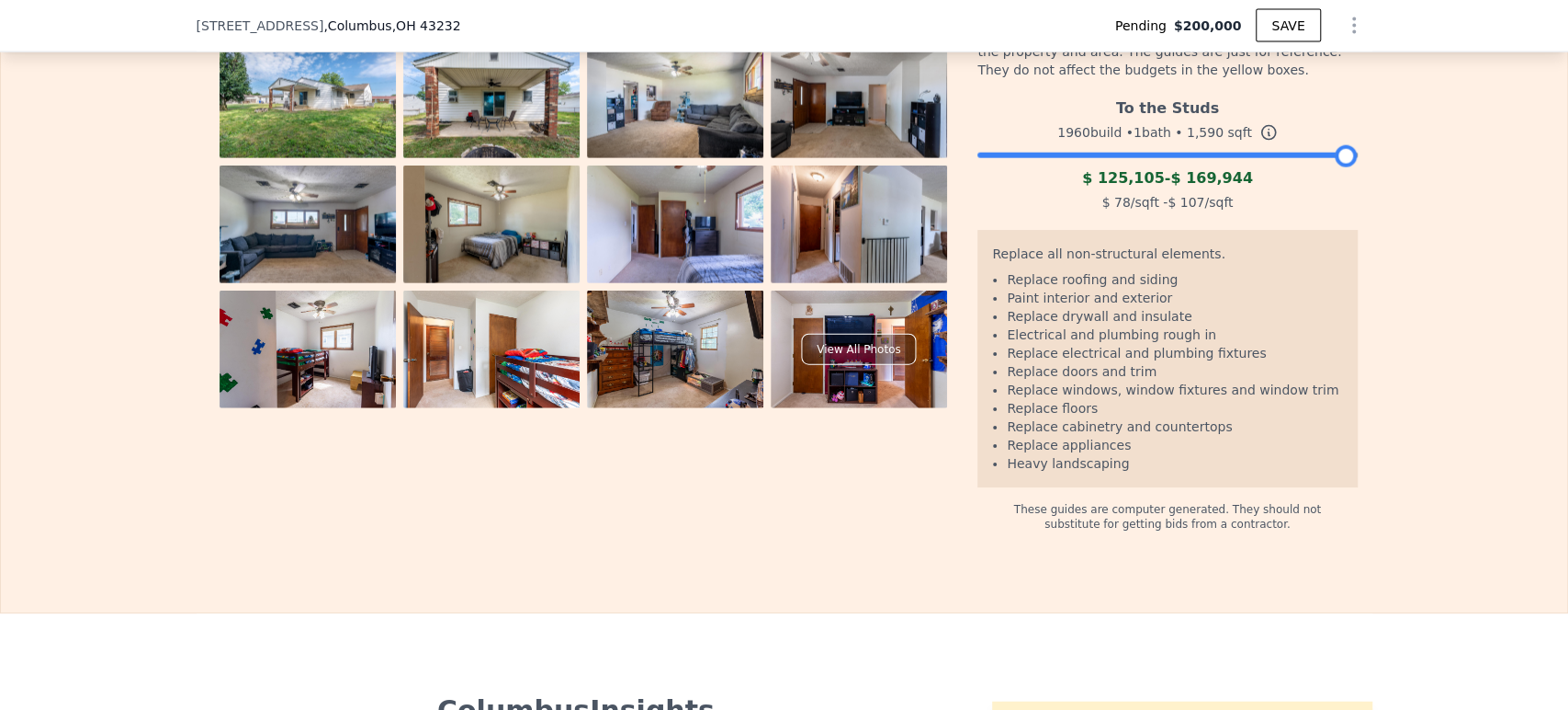
click at [79, 205] on div "The budget you enter in the yellow box will be used in the resell calculator. T…" at bounding box center [784, 128] width 1567 height 807
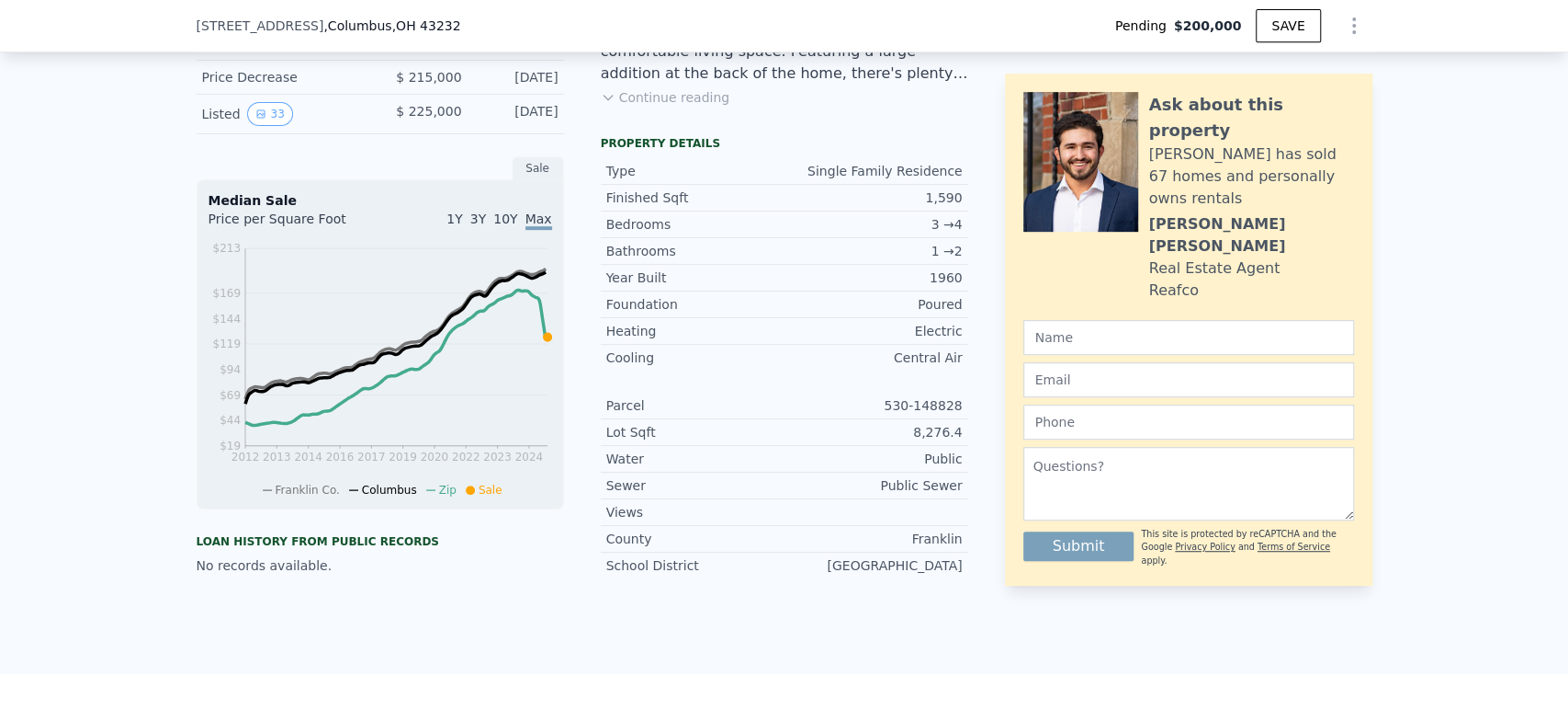
scroll to position [299, 0]
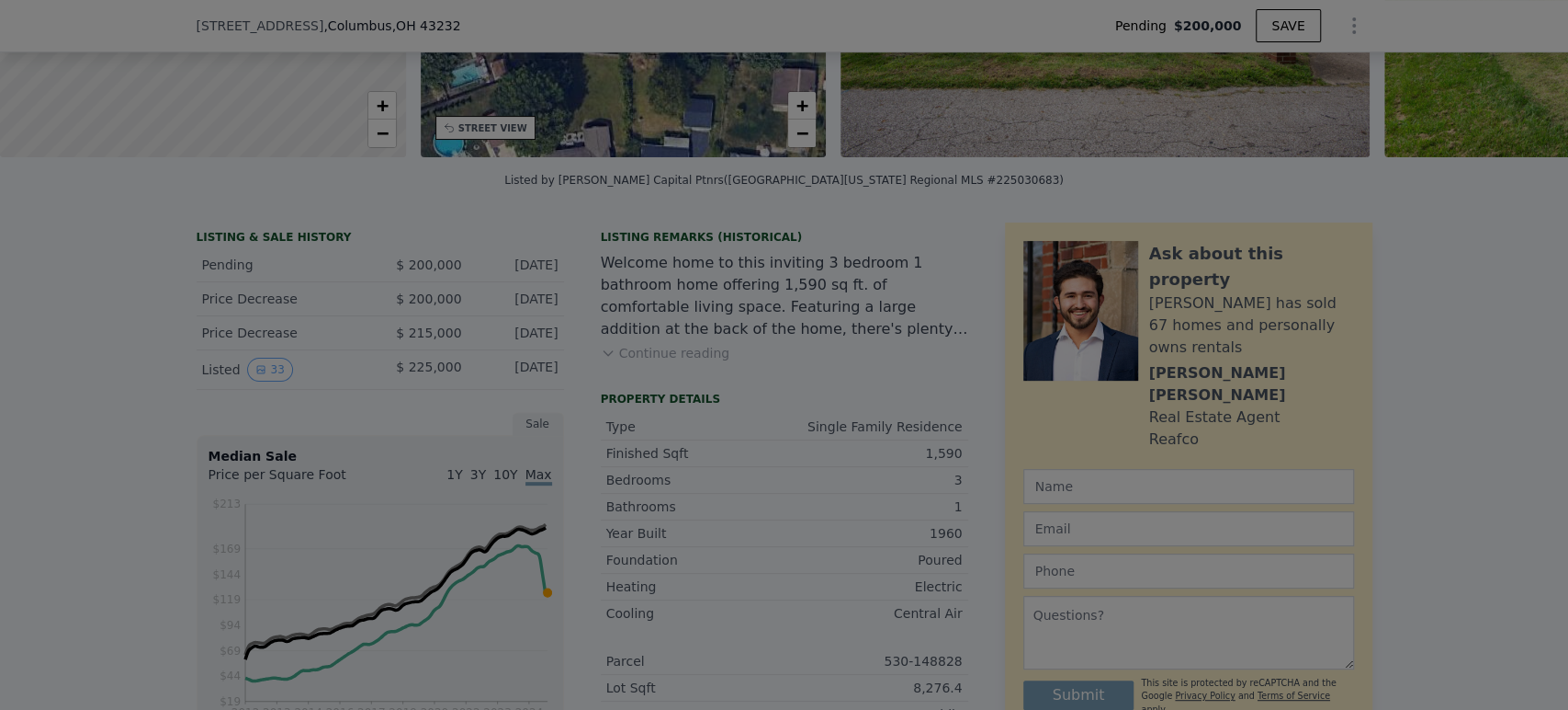
type input "1200"
type input "2148"
type input "18730.8"
checkbox input "true"
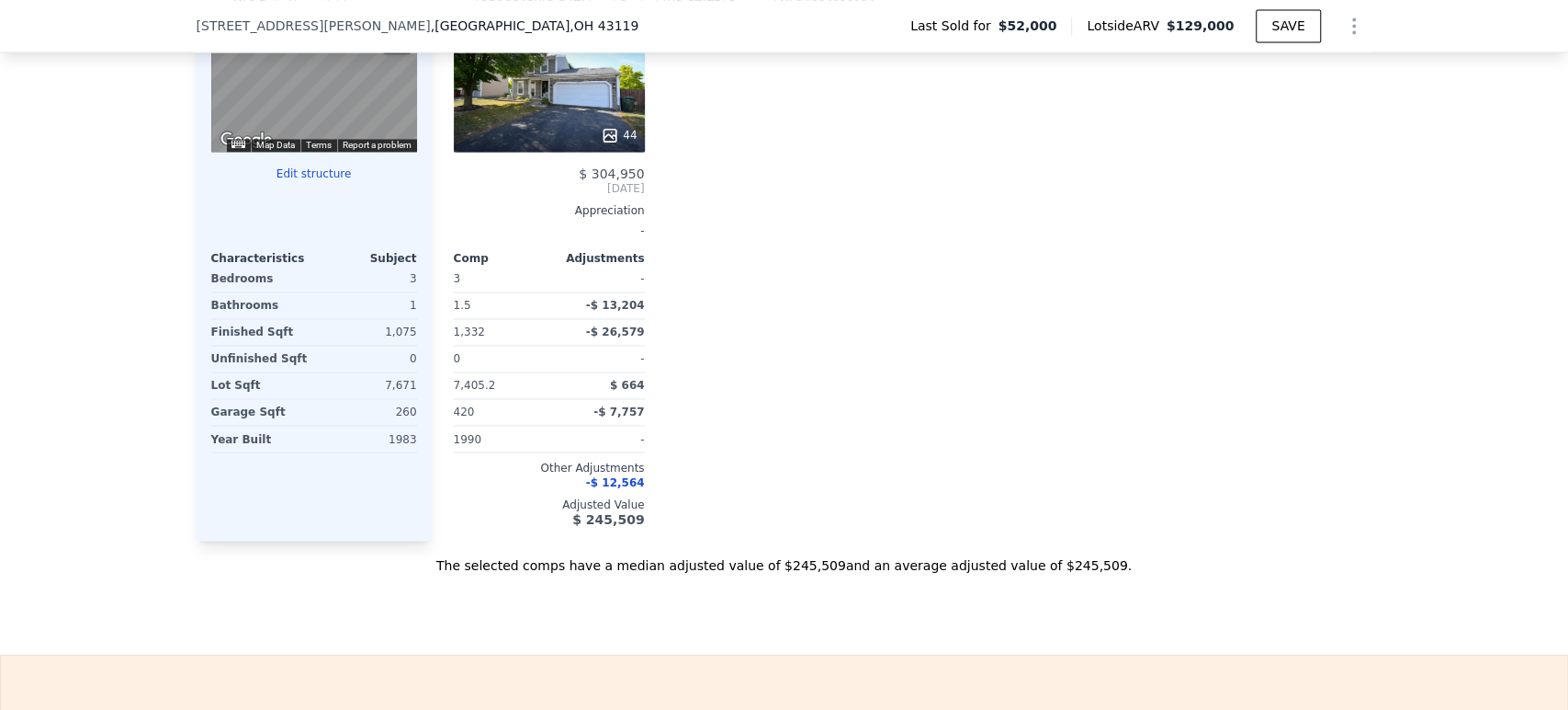
scroll to position [1934, 0]
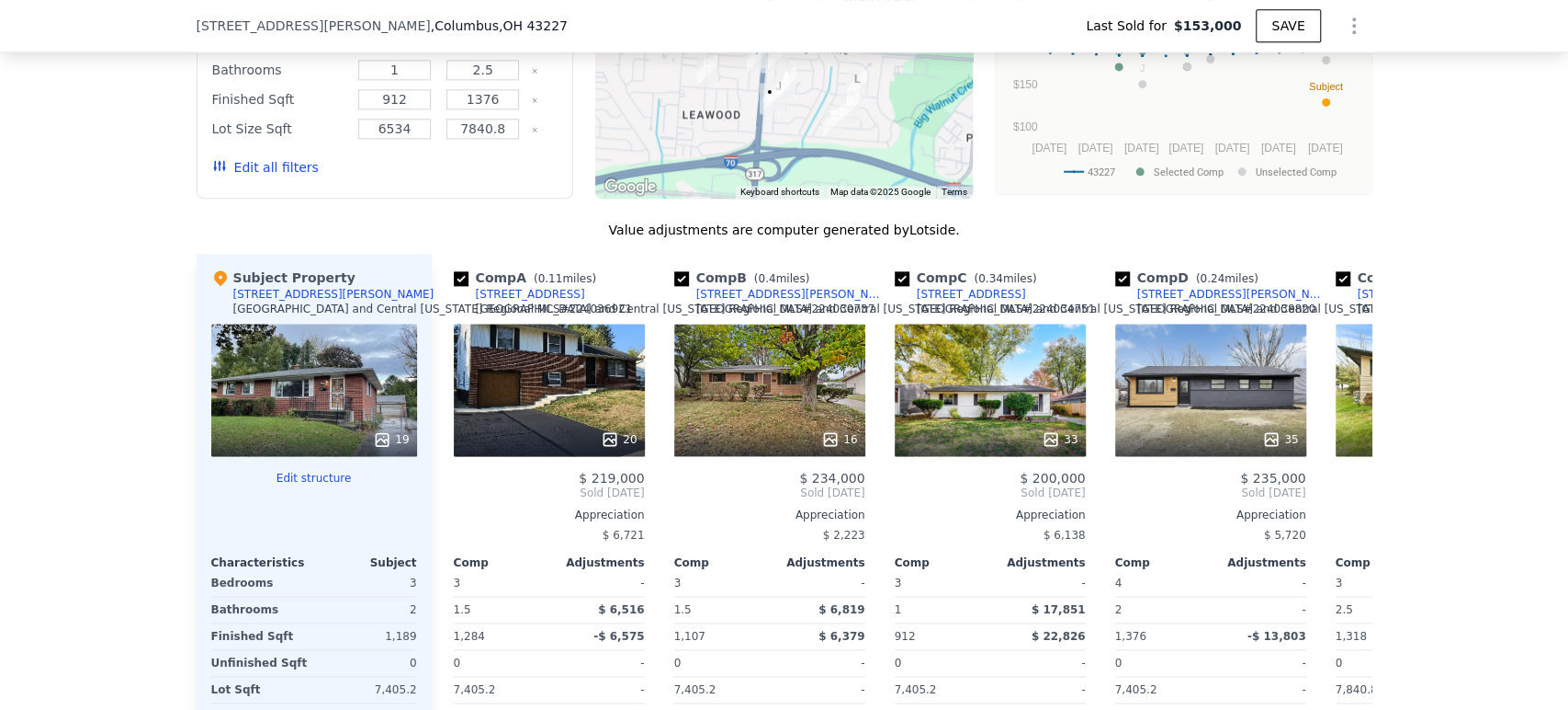
scroll to position [1832, 0]
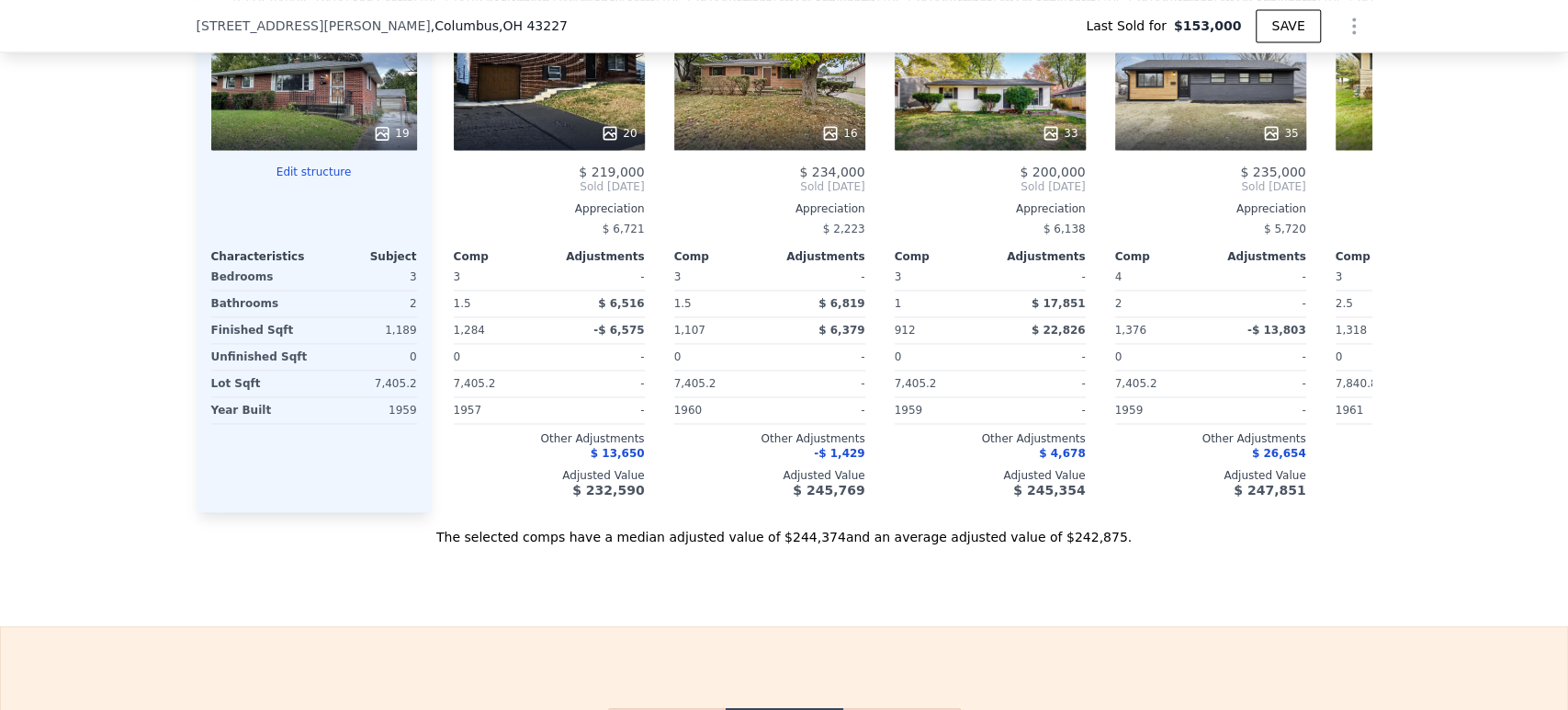
click at [303, 179] on button "Edit structure" at bounding box center [314, 172] width 206 height 14
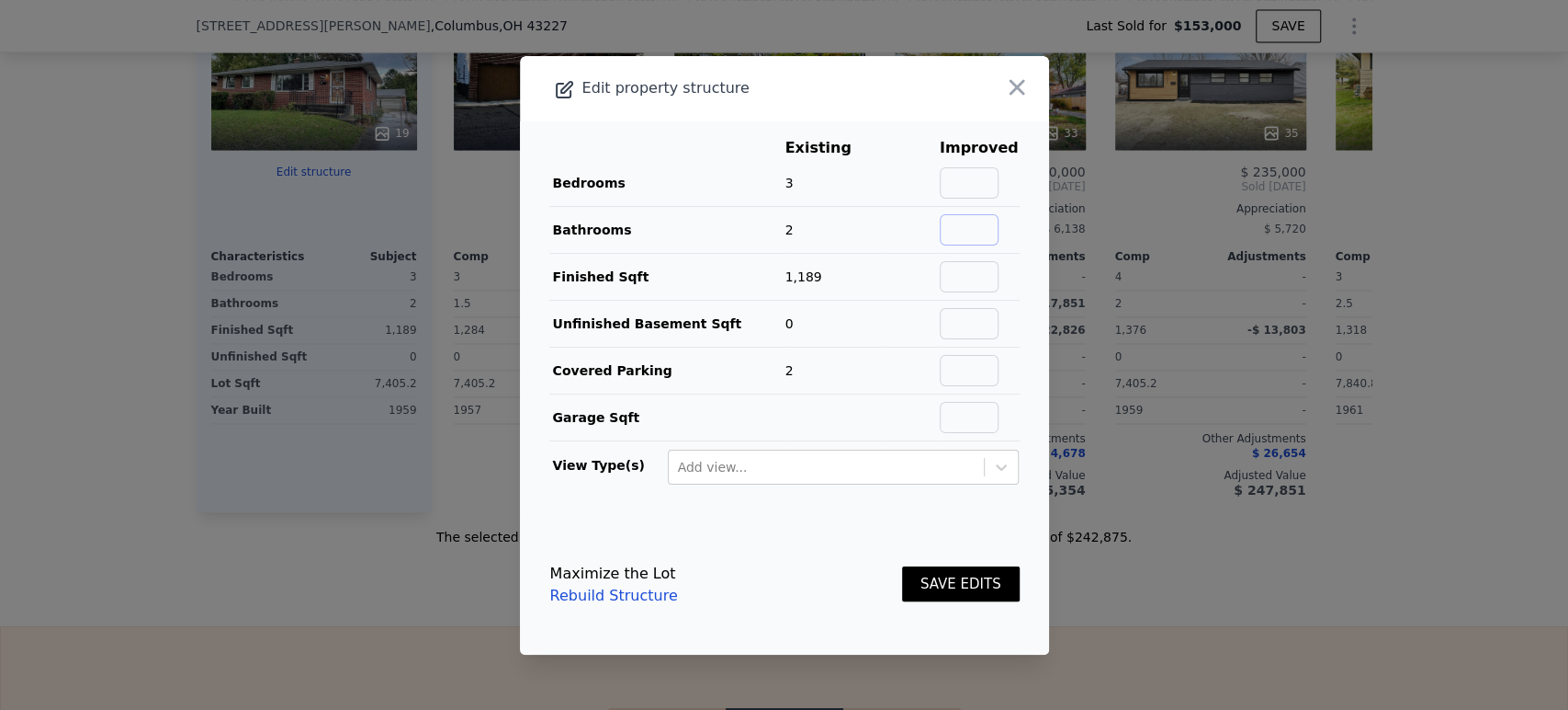
click at [985, 235] on input "text" at bounding box center [969, 229] width 59 height 32
type input "3"
click at [969, 587] on button "SAVE EDITS" at bounding box center [961, 583] width 118 height 36
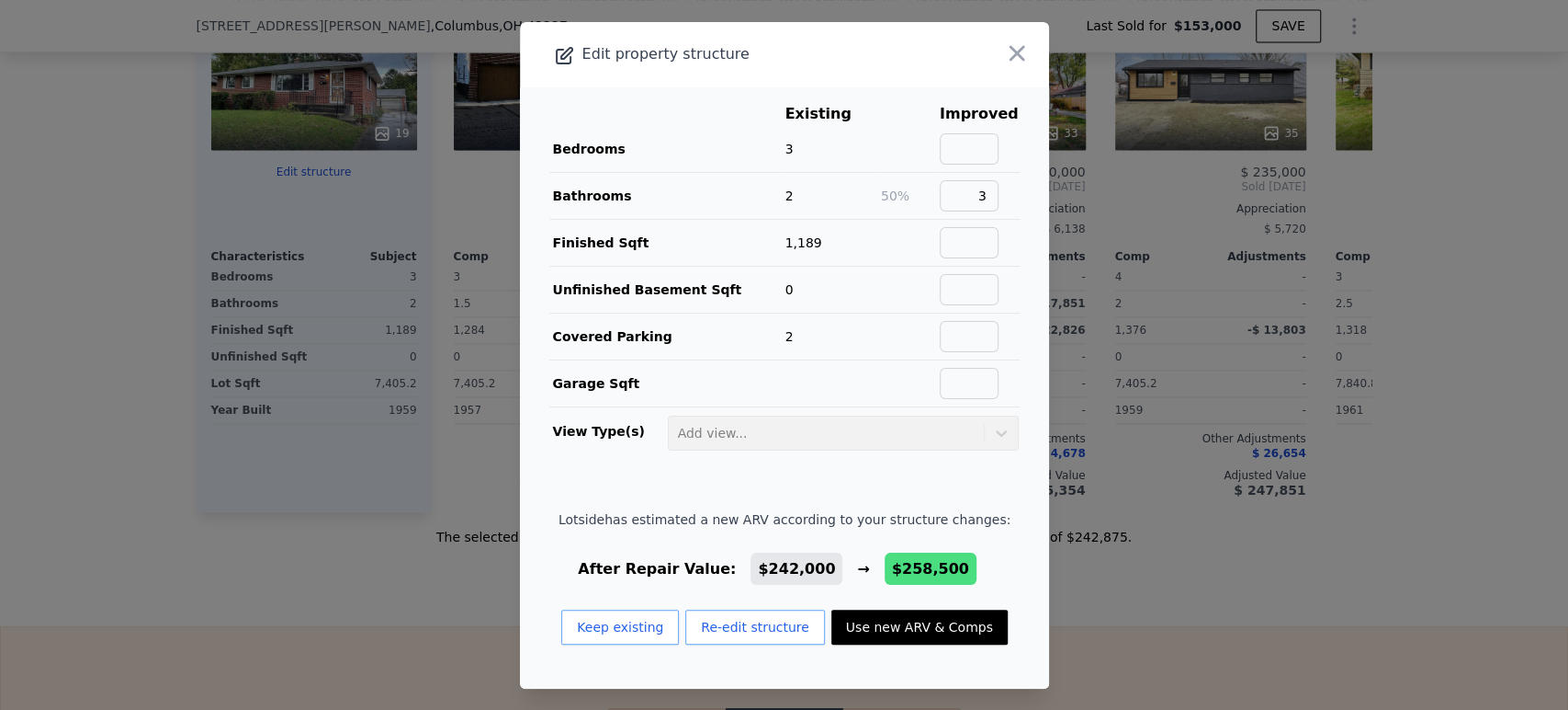
click at [939, 623] on button "Use new ARV & Comps" at bounding box center [920, 627] width 176 height 35
checkbox input "false"
type input "$ 258,500"
type input "$ 81,275"
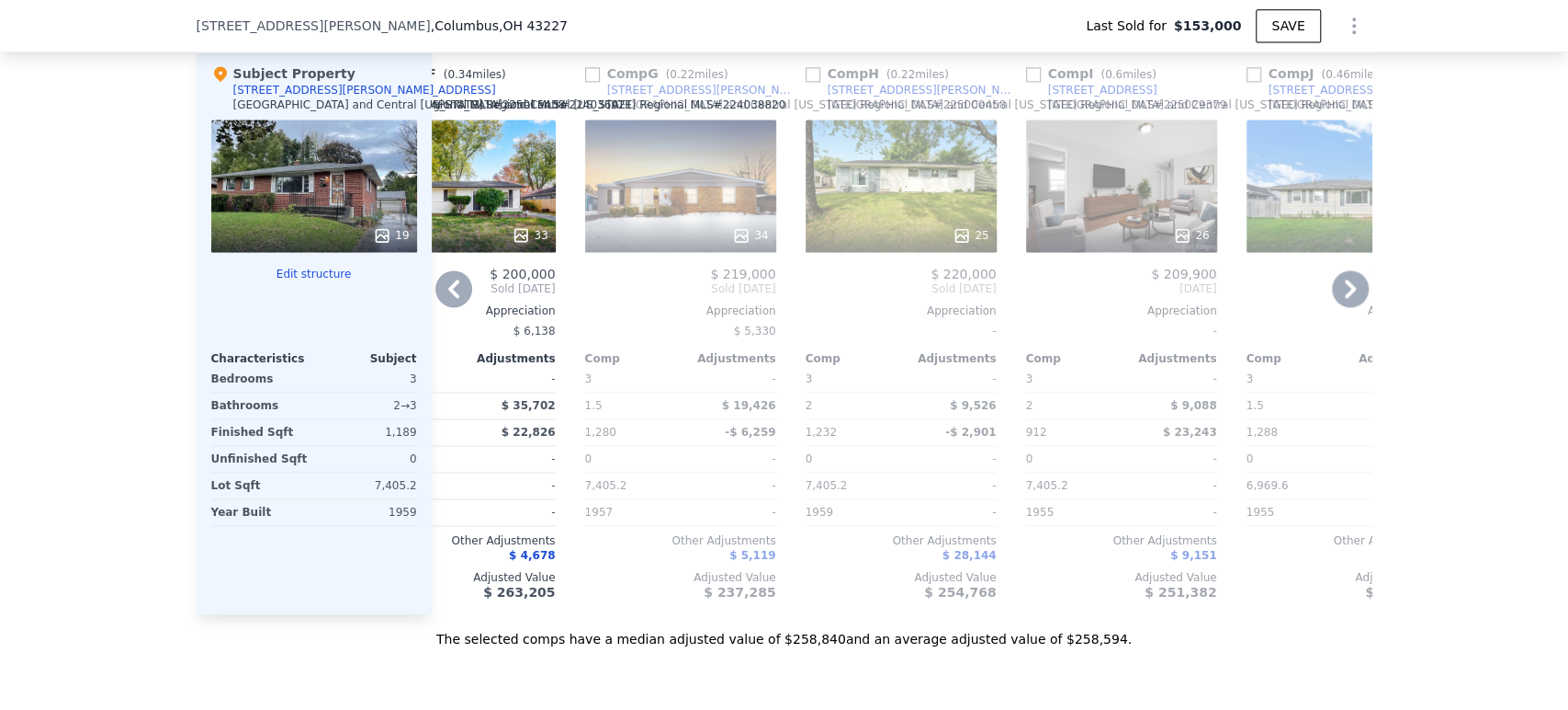
scroll to position [0, 0]
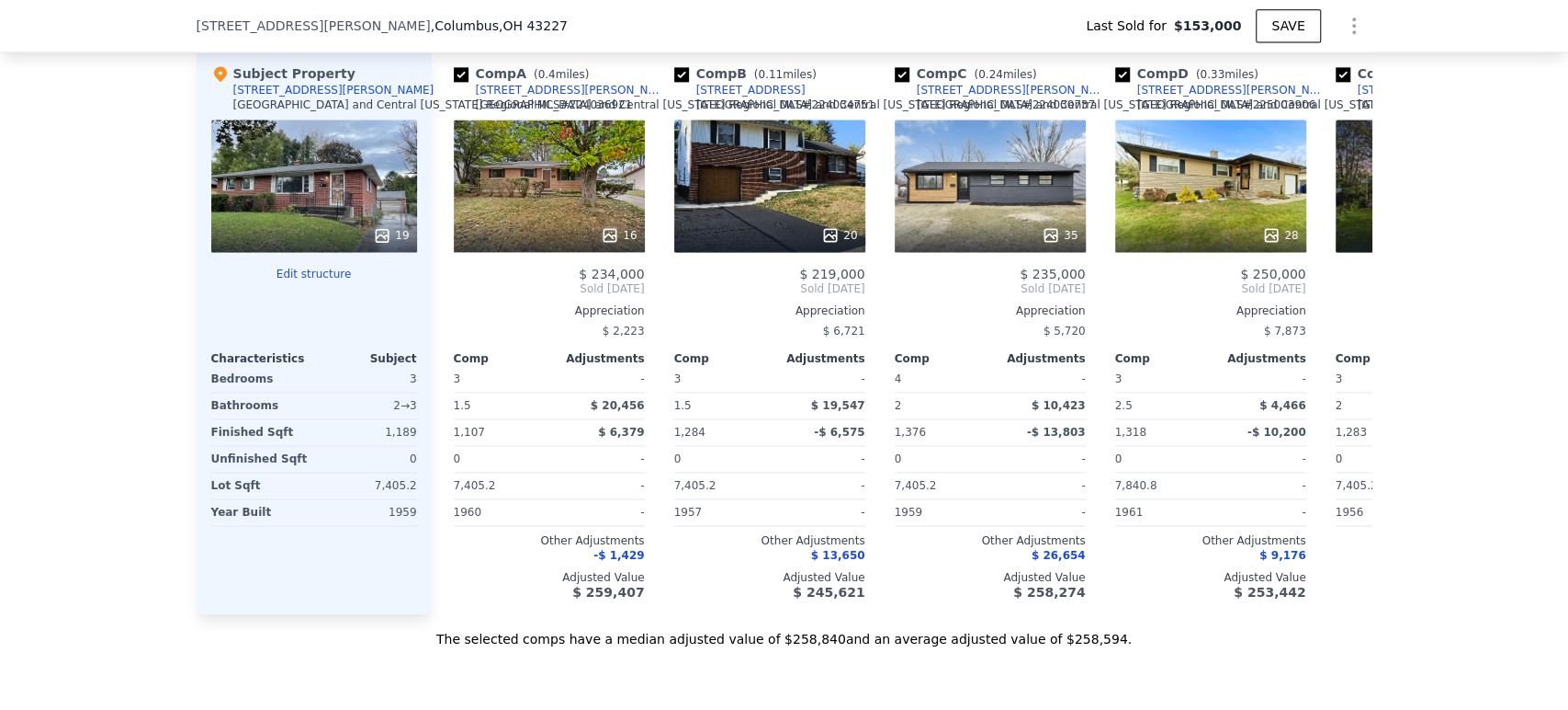
click at [229, 614] on div "Subject Property 1709 Gaynor Road Columbus and Central Ohio Regional MLS # 2240…" at bounding box center [314, 332] width 235 height 564
click at [471, 584] on div "Adjusted Value" at bounding box center [549, 577] width 191 height 14
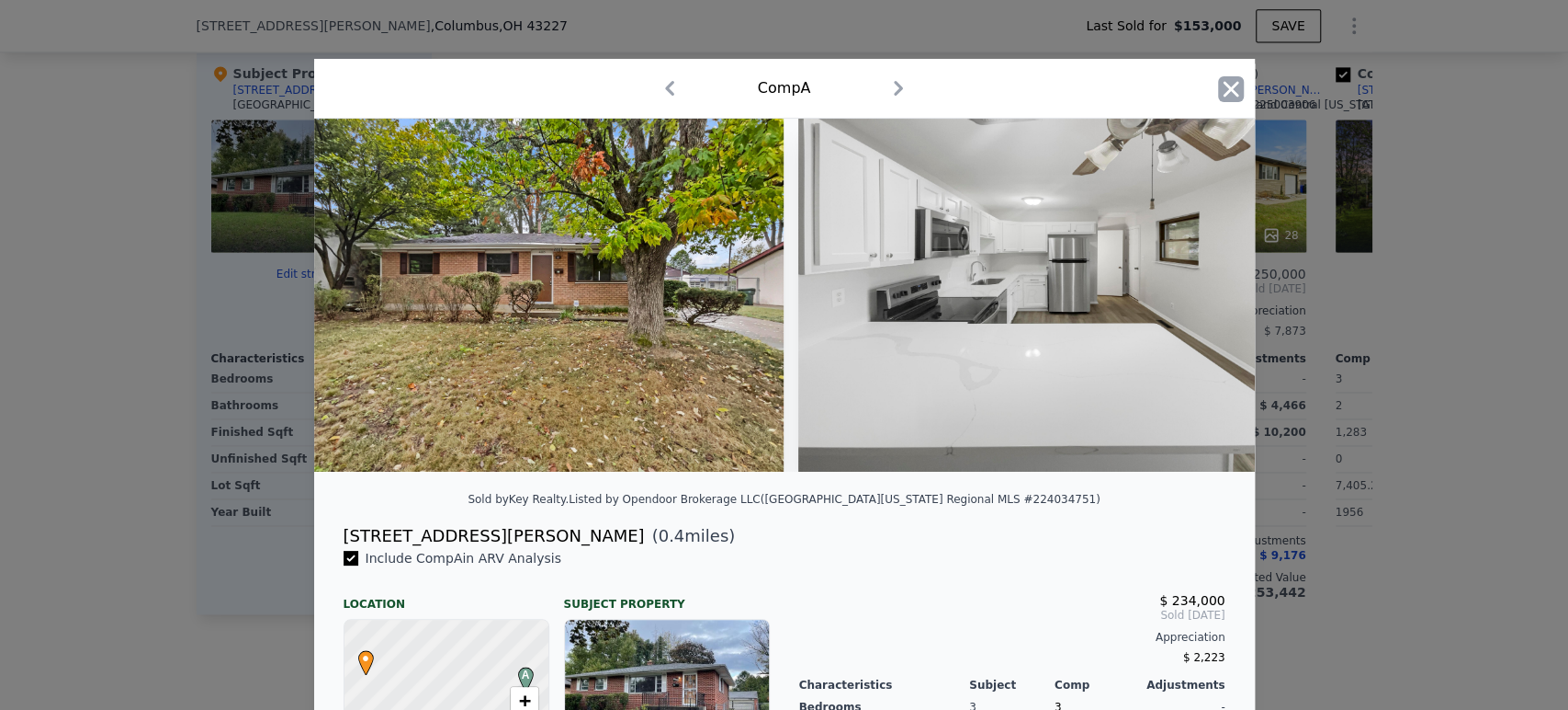
click at [1220, 84] on icon "button" at bounding box center [1230, 89] width 26 height 26
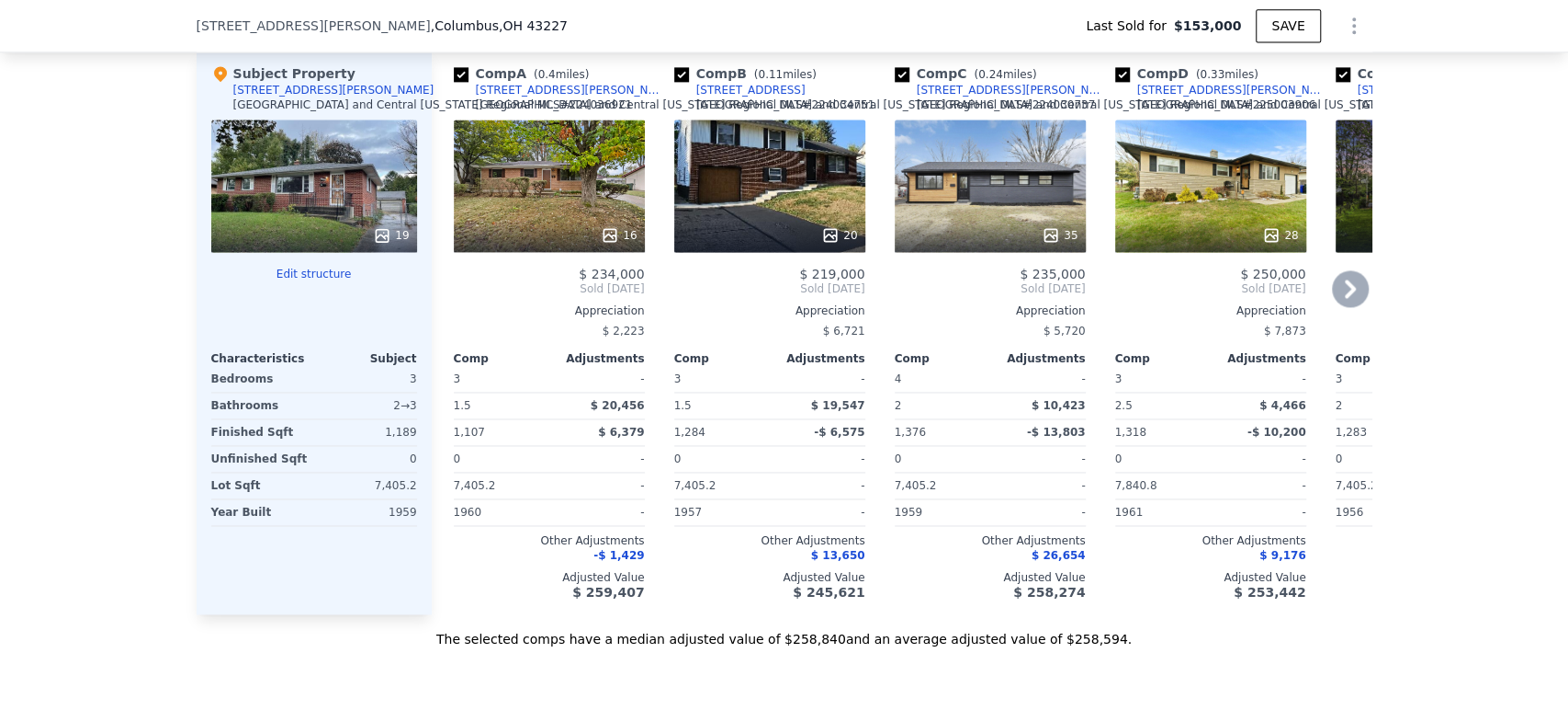
click at [454, 577] on div "$ 234,000 Sold Jun 2025 Appreciation $ 2,223 Comp Adjustments 3 - 1.5 $ 20,456 …" at bounding box center [549, 433] width 191 height 333
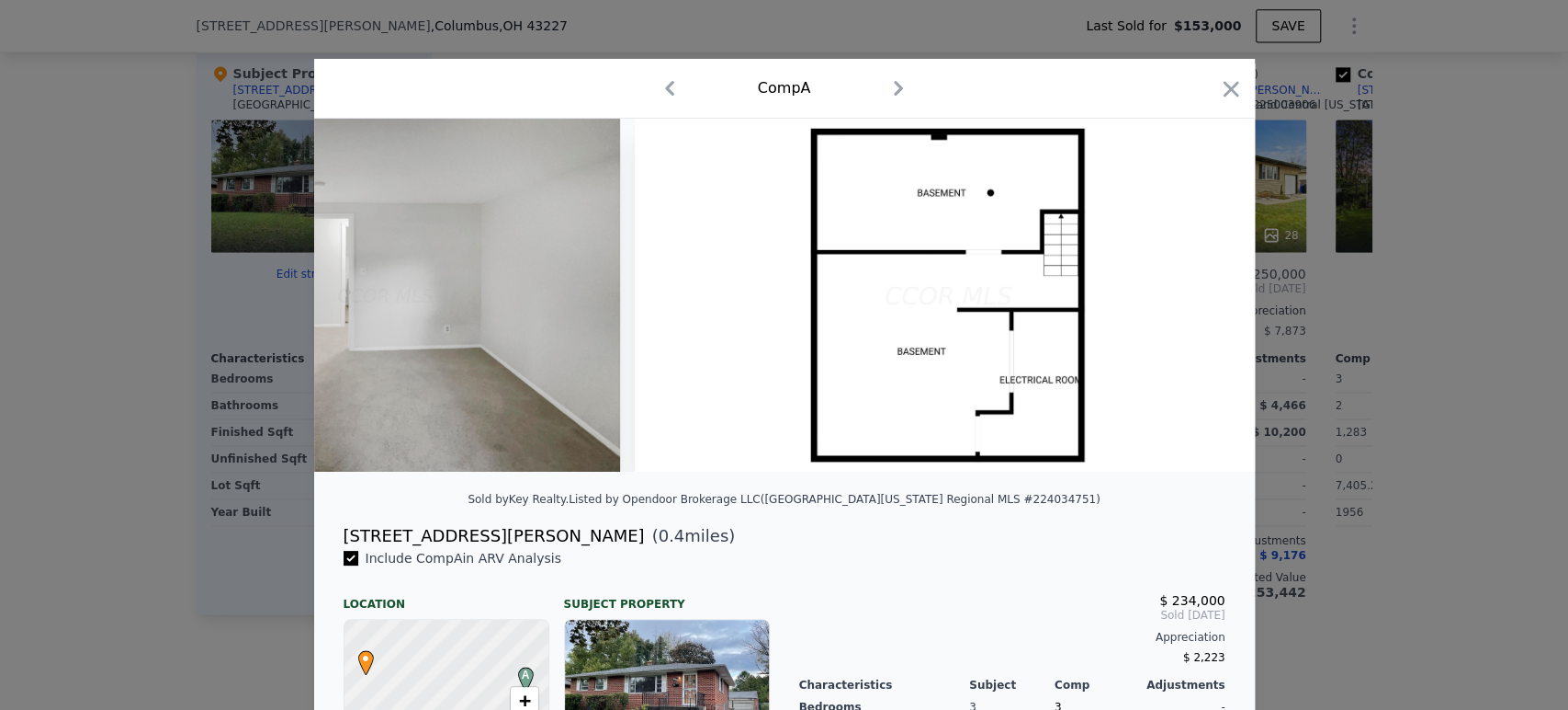
scroll to position [0, 7119]
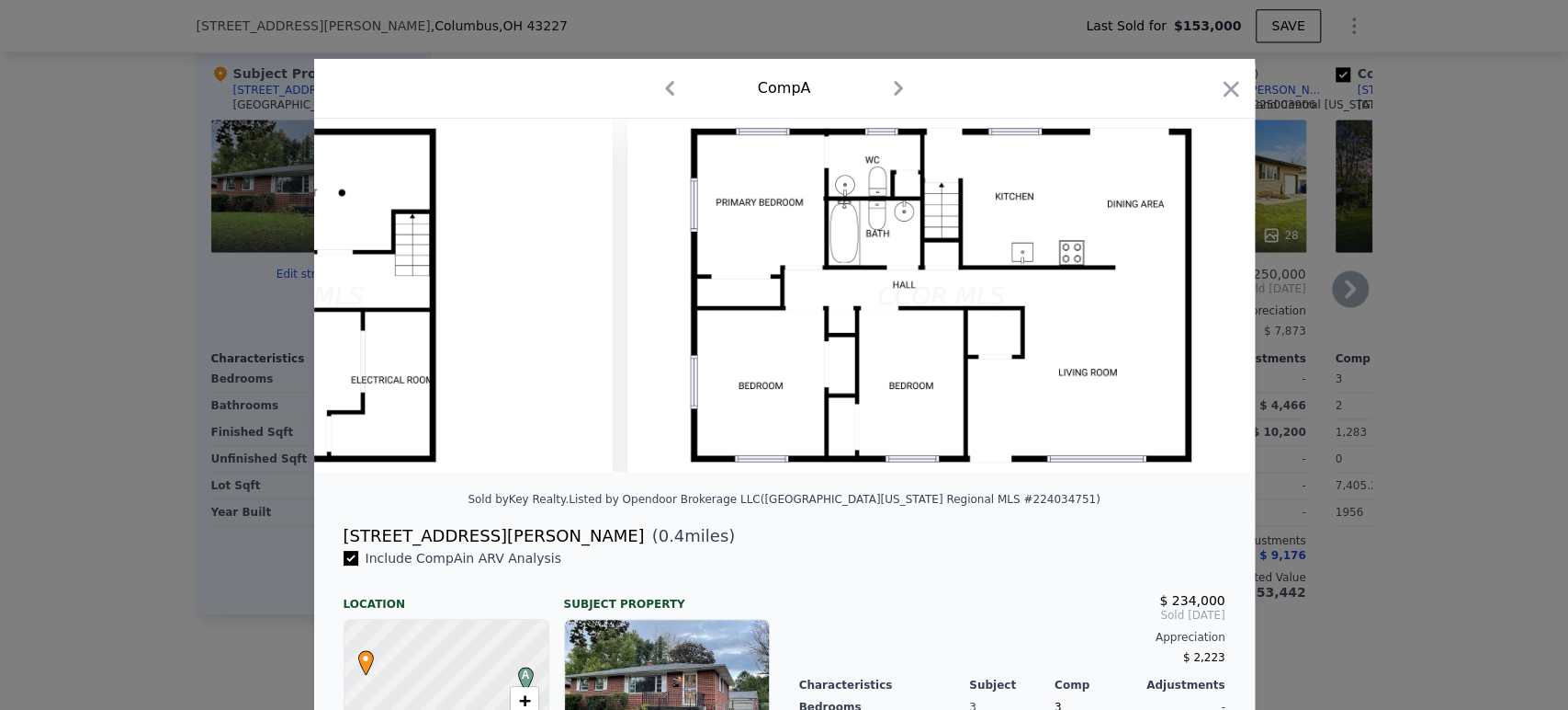
click at [1218, 86] on icon "button" at bounding box center [1230, 89] width 26 height 26
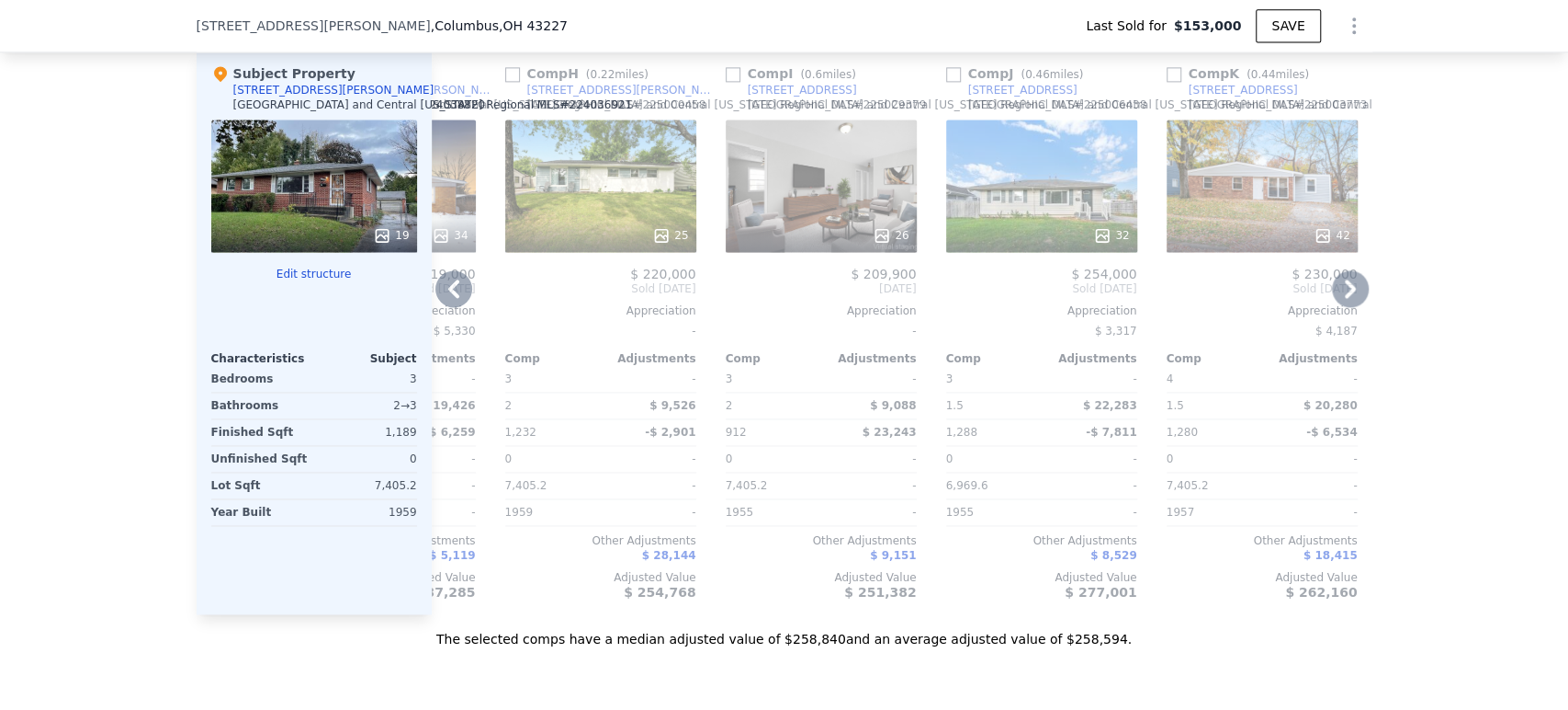
scroll to position [0, 1784]
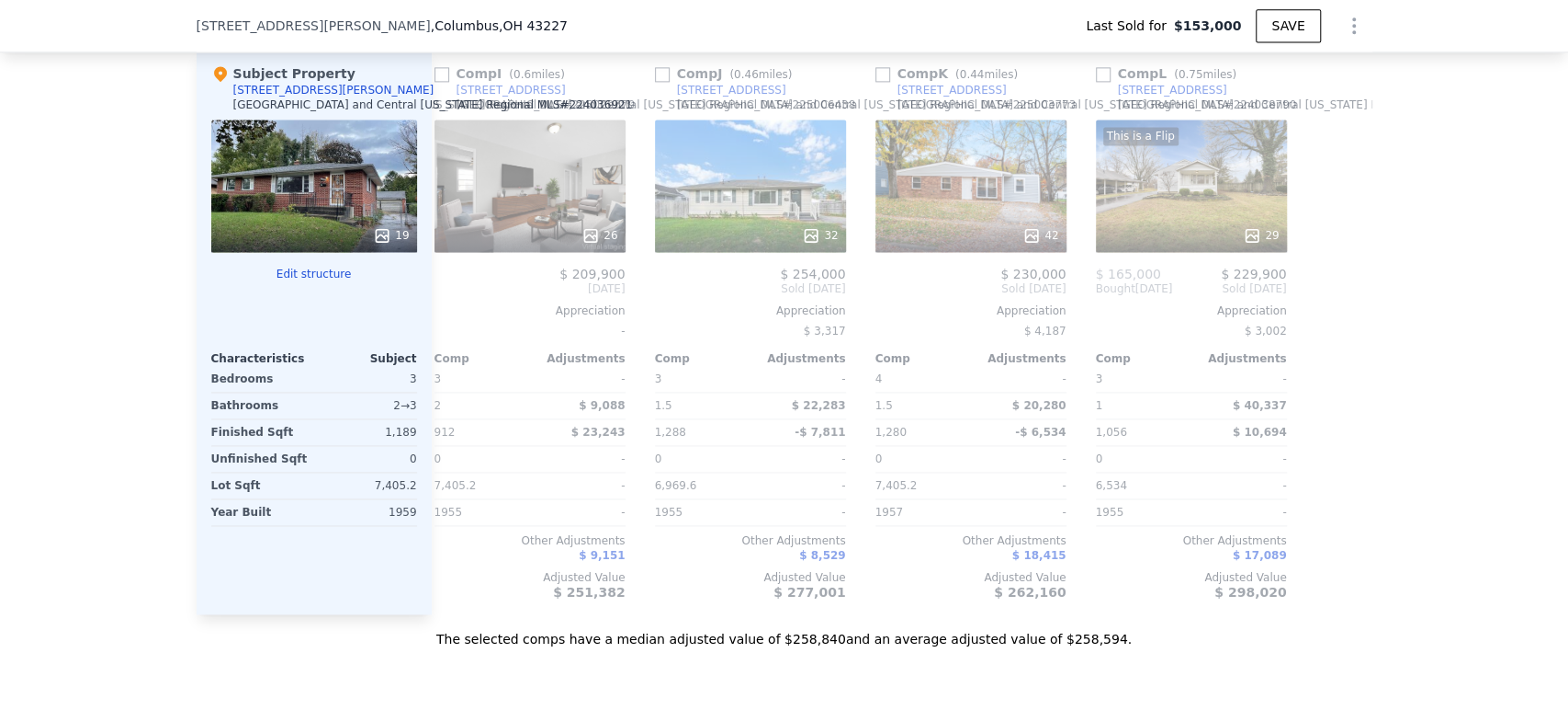
drag, startPoint x: 106, startPoint y: 133, endPoint x: 237, endPoint y: 6, distance: 182.5
click at [118, 127] on div "We found 12 sales that match your search Listings provided by Columbus and Cent…" at bounding box center [784, 132] width 1568 height 1028
click at [143, 97] on div "We found 12 sales that match your search Listings provided by Columbus and Cent…" at bounding box center [784, 132] width 1568 height 1028
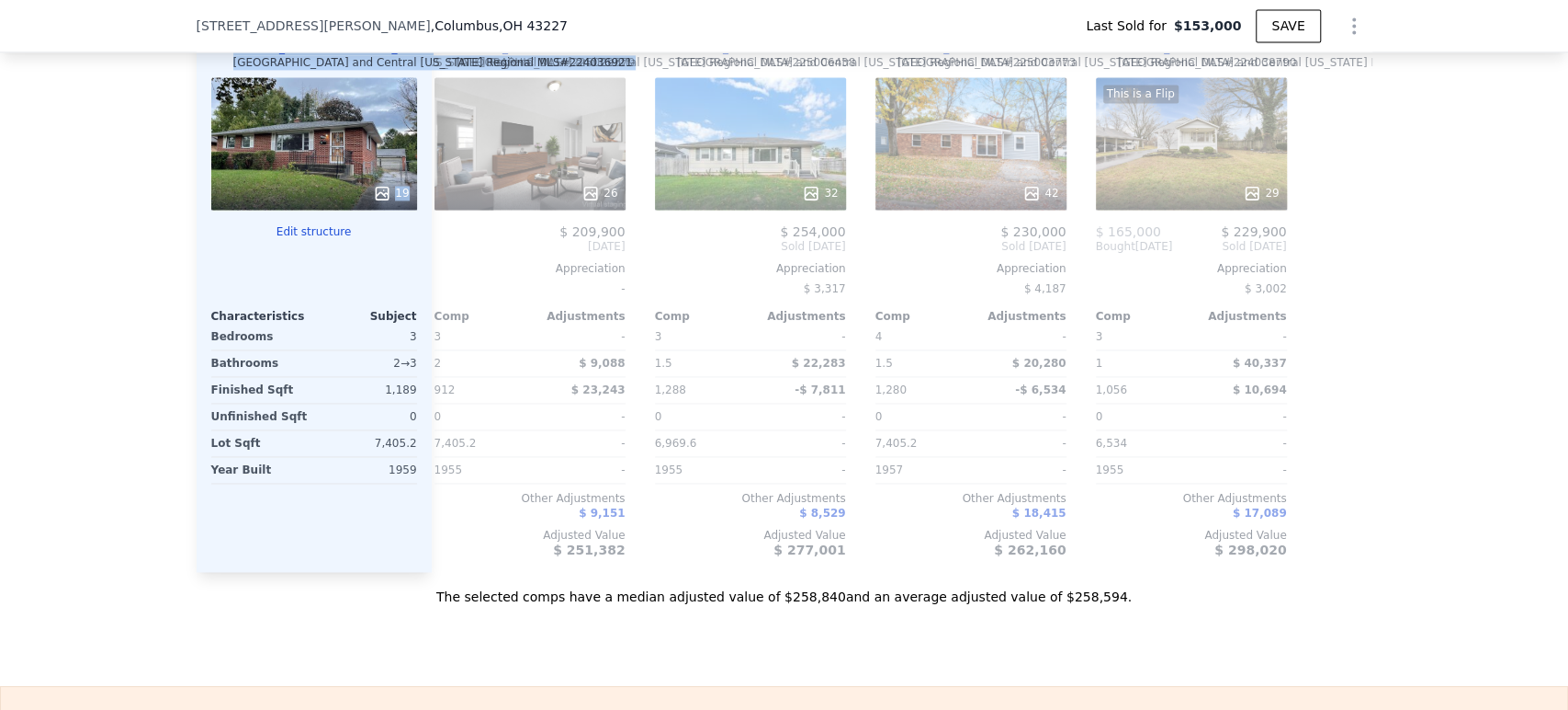
scroll to position [1423, 0]
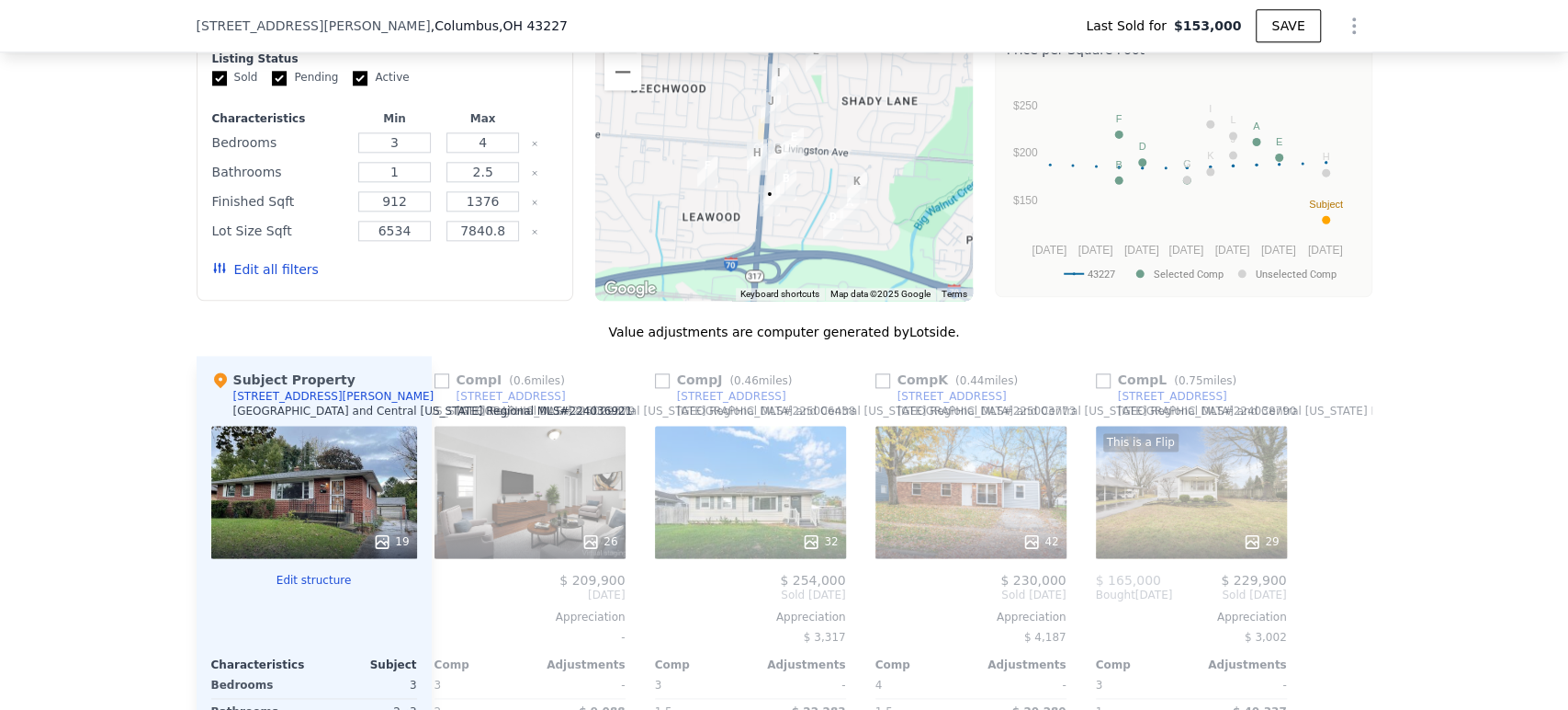
click at [103, 259] on div "We found 12 sales that match your search Listings provided by Columbus and Cent…" at bounding box center [784, 438] width 1568 height 1028
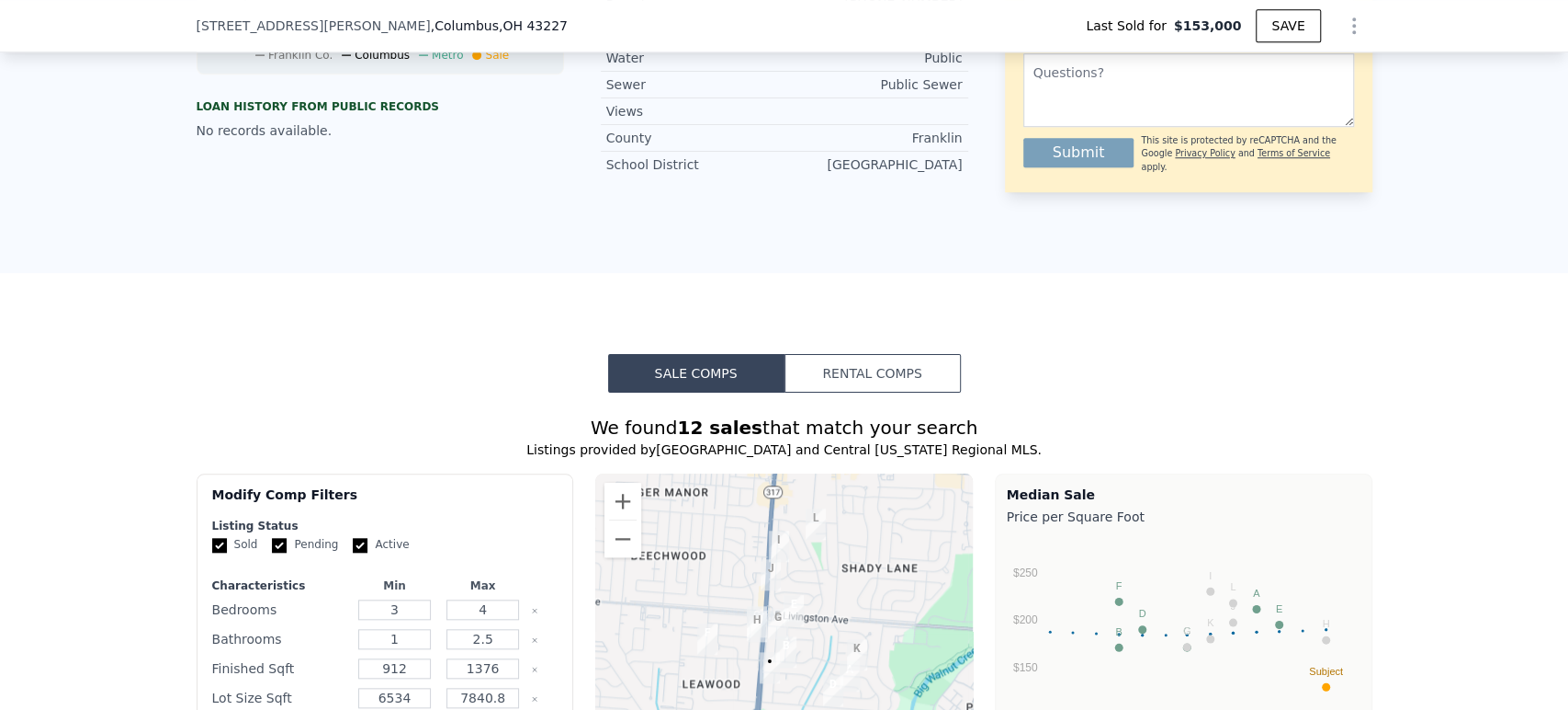
scroll to position [1117, 0]
